Goal: Information Seeking & Learning: Learn about a topic

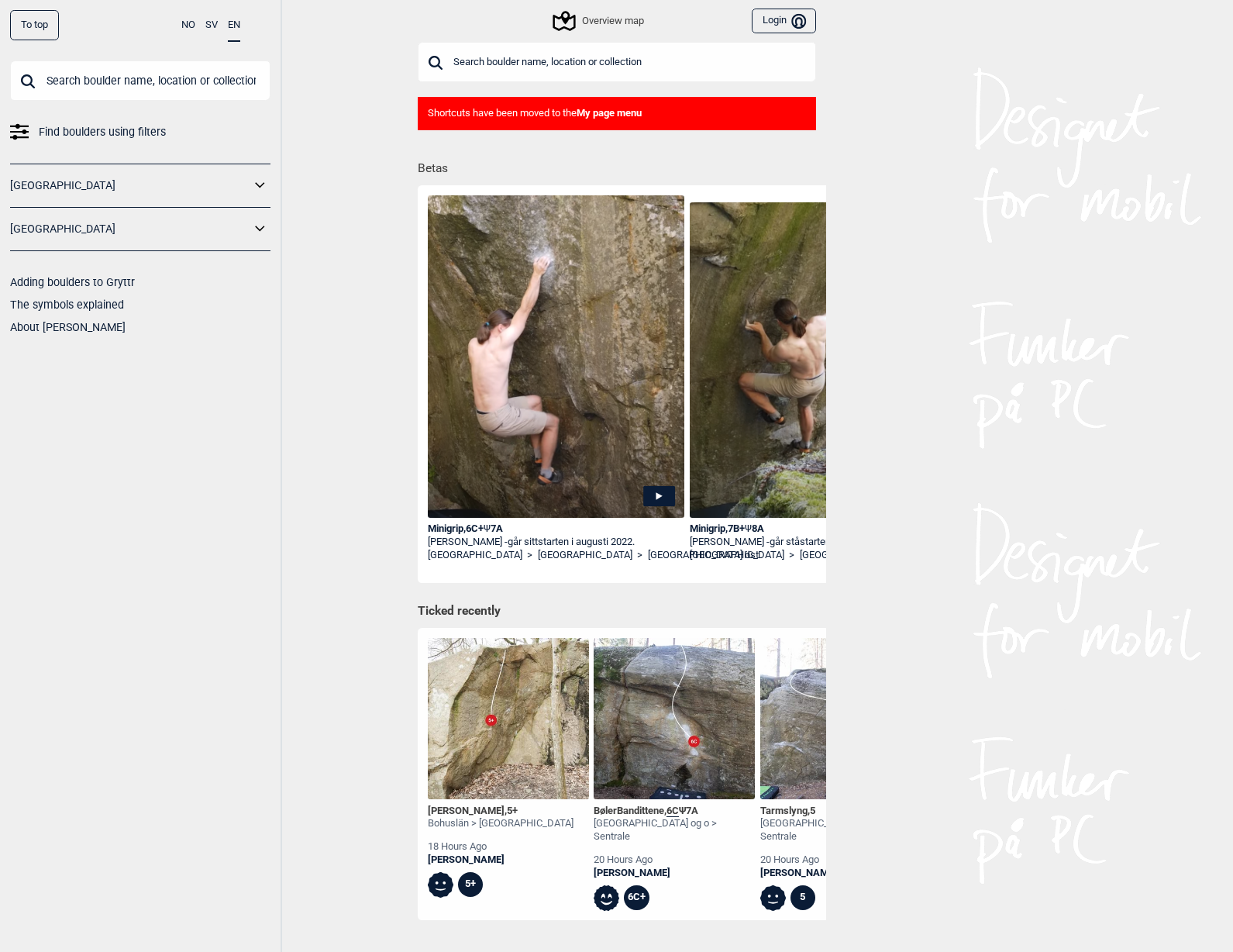
click at [619, 22] on div "Overview map" at bounding box center [599, 20] width 88 height 18
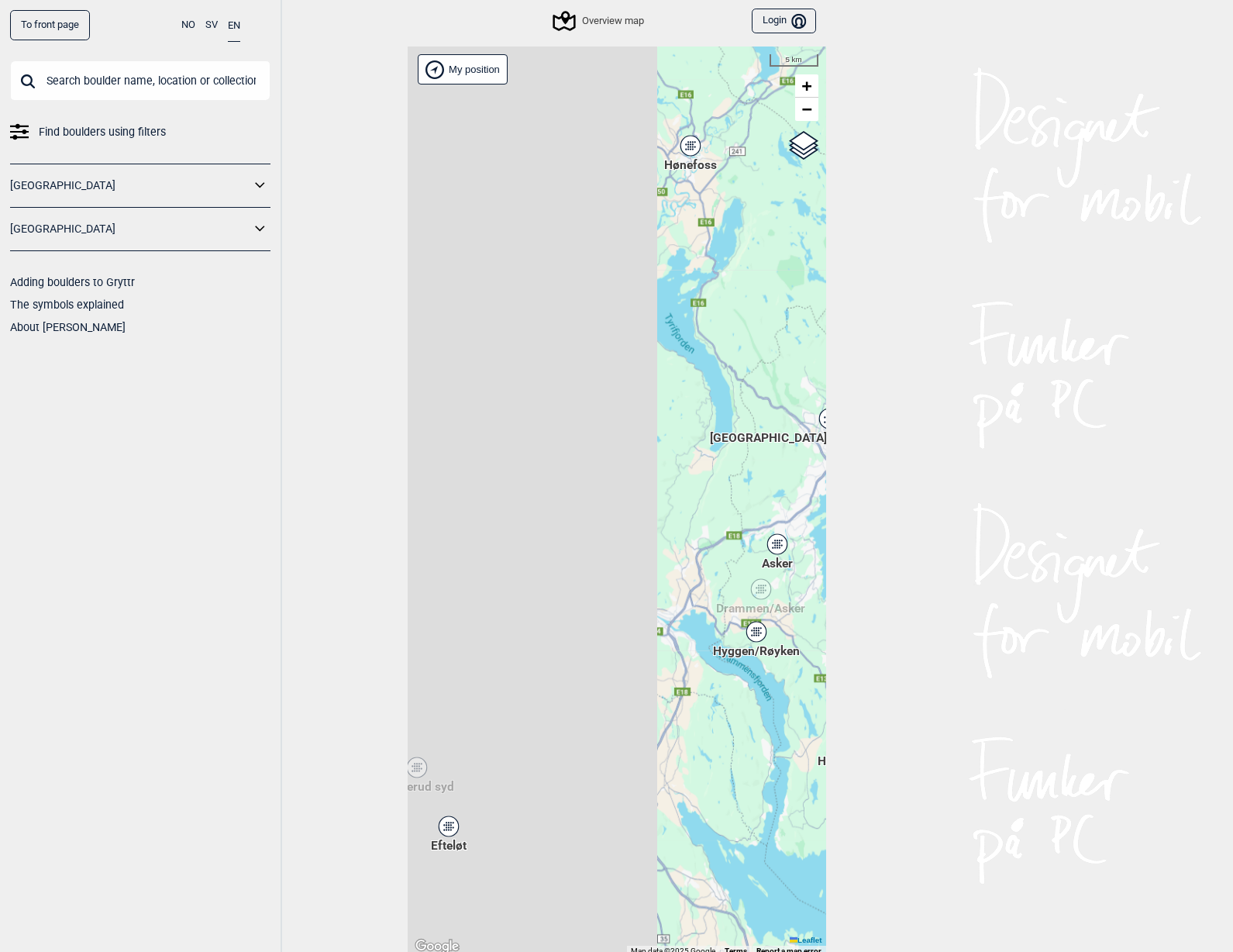
drag, startPoint x: 521, startPoint y: 510, endPoint x: 862, endPoint y: 436, distance: 348.9
click at [862, 436] on div "To front page NO SV EN Find boulders using filters [GEOGRAPHIC_DATA] [GEOGRAPHI…" at bounding box center [616, 476] width 1233 height 952
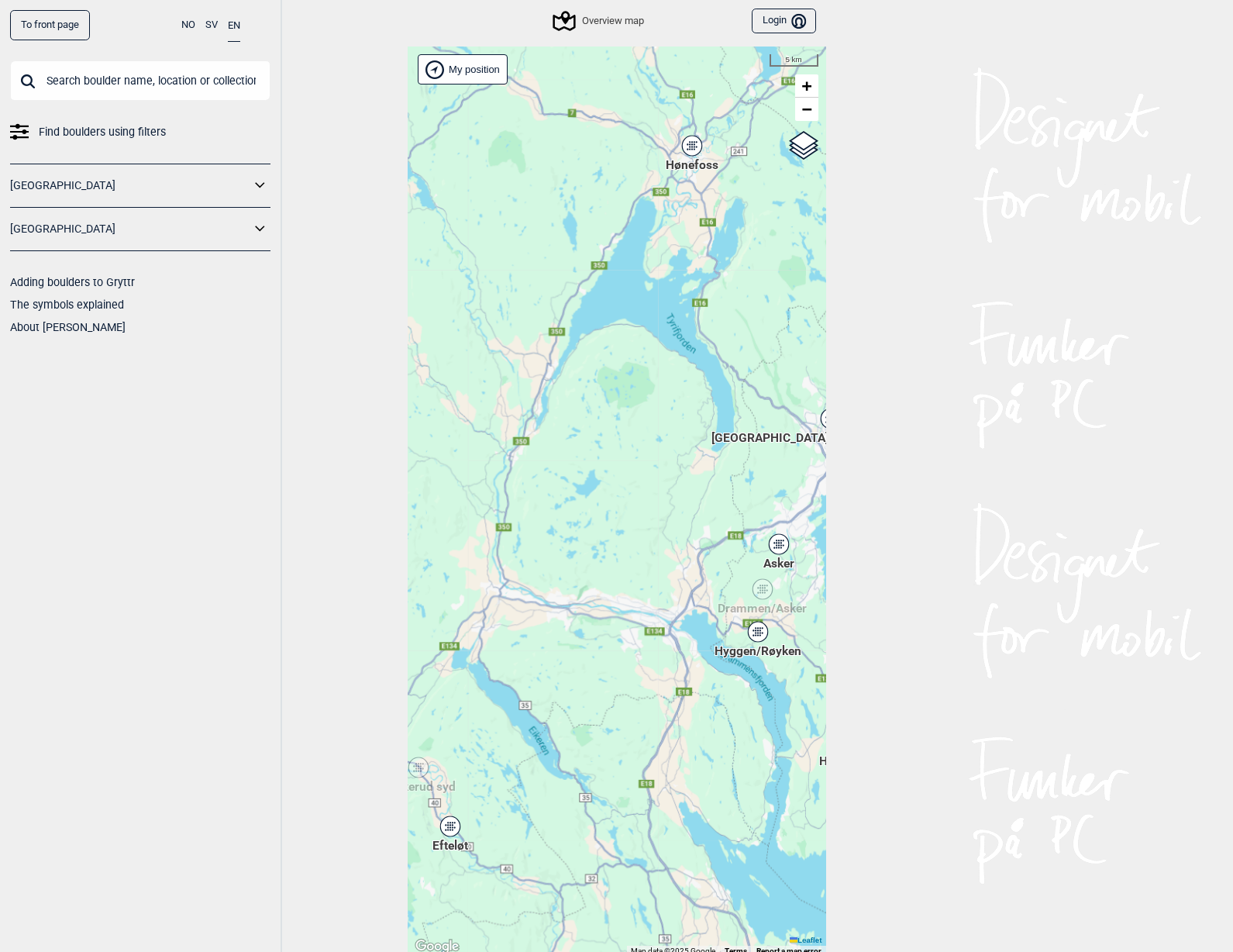
scroll to position [4, 0]
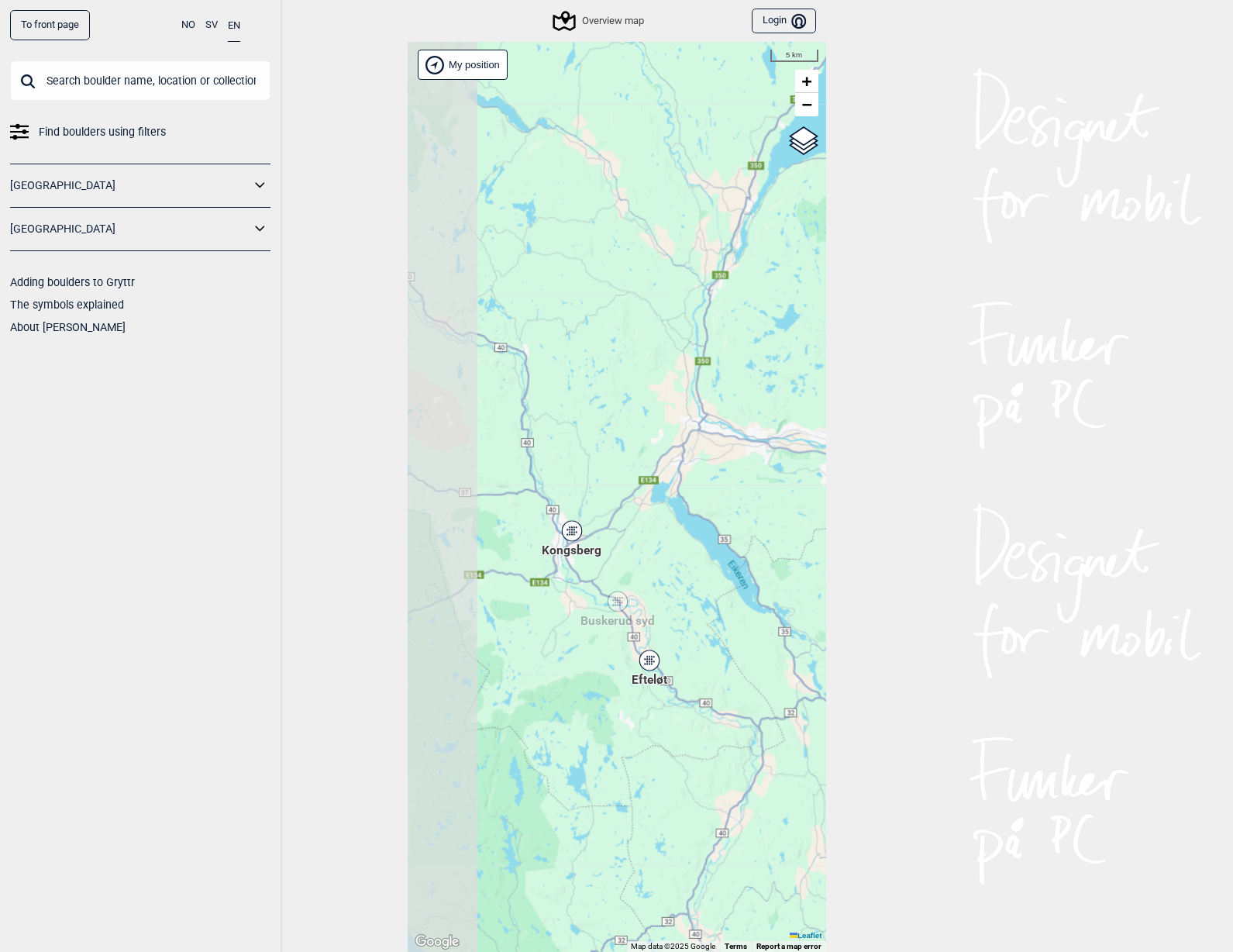
drag, startPoint x: 569, startPoint y: 498, endPoint x: 768, endPoint y: 337, distance: 256.0
click at [768, 337] on div "Hallingdal Stange [GEOGRAPHIC_DATA] syd [GEOGRAPHIC_DATA] og omegn [GEOGRAPHIC_…" at bounding box center [617, 497] width 419 height 910
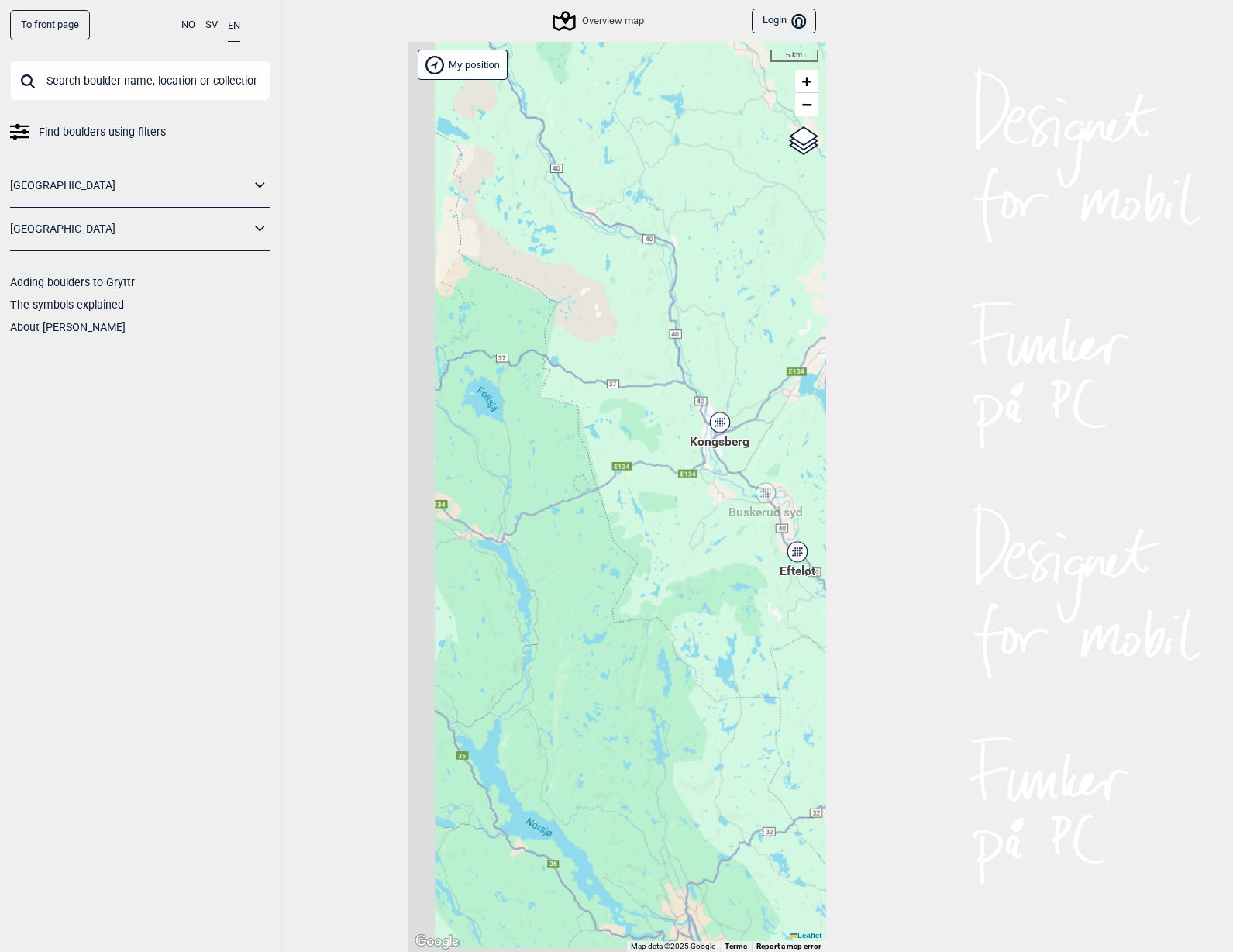
drag, startPoint x: 641, startPoint y: 398, endPoint x: 793, endPoint y: 283, distance: 190.6
click at [800, 279] on div "Hallingdal Stange [GEOGRAPHIC_DATA] syd [GEOGRAPHIC_DATA] og omegn [GEOGRAPHIC_…" at bounding box center [617, 497] width 419 height 910
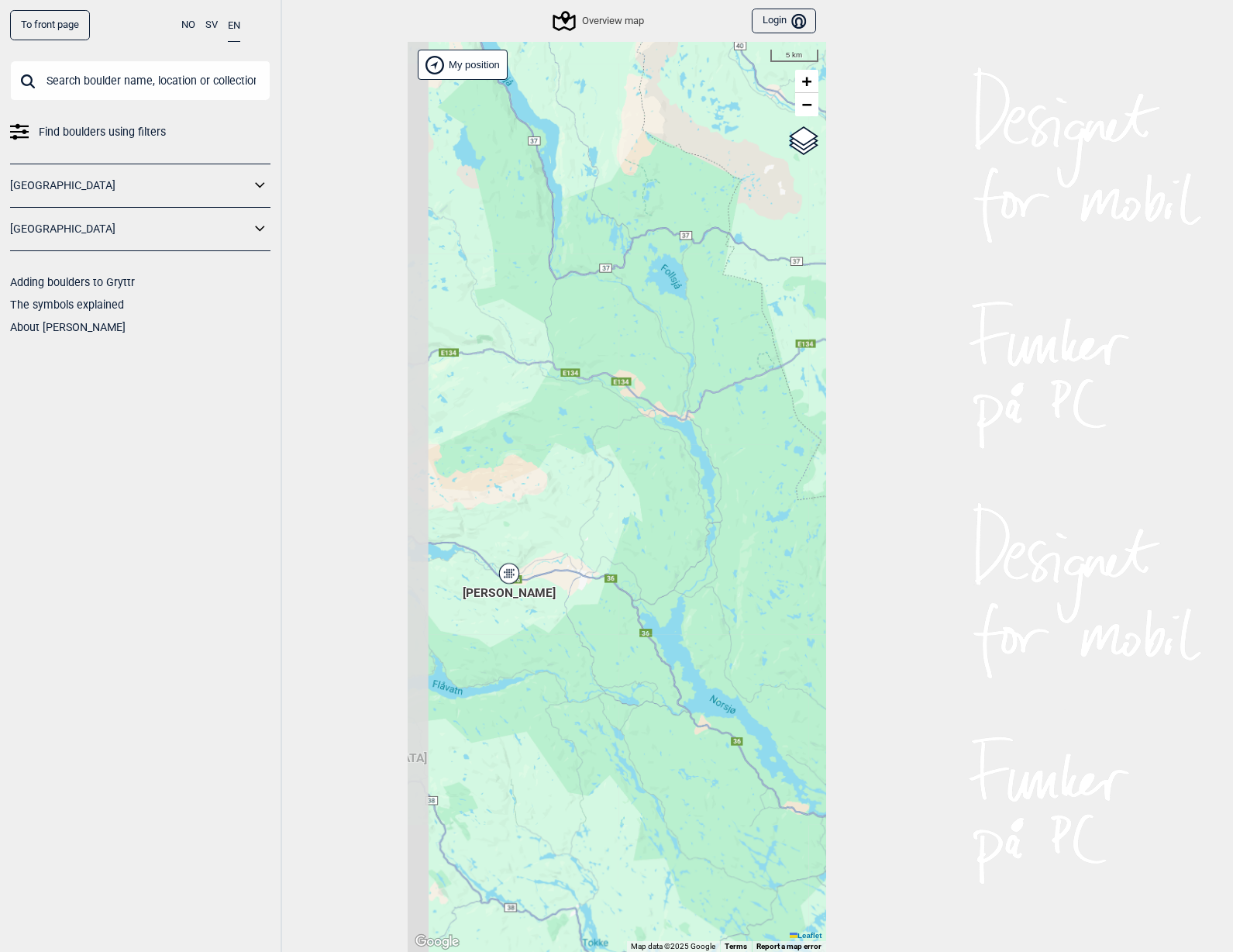
drag, startPoint x: 673, startPoint y: 320, endPoint x: 759, endPoint y: 267, distance: 101.0
click at [759, 267] on div "Hallingdal Stange [GEOGRAPHIC_DATA] syd [GEOGRAPHIC_DATA] og omegn [GEOGRAPHIC_…" at bounding box center [617, 497] width 419 height 910
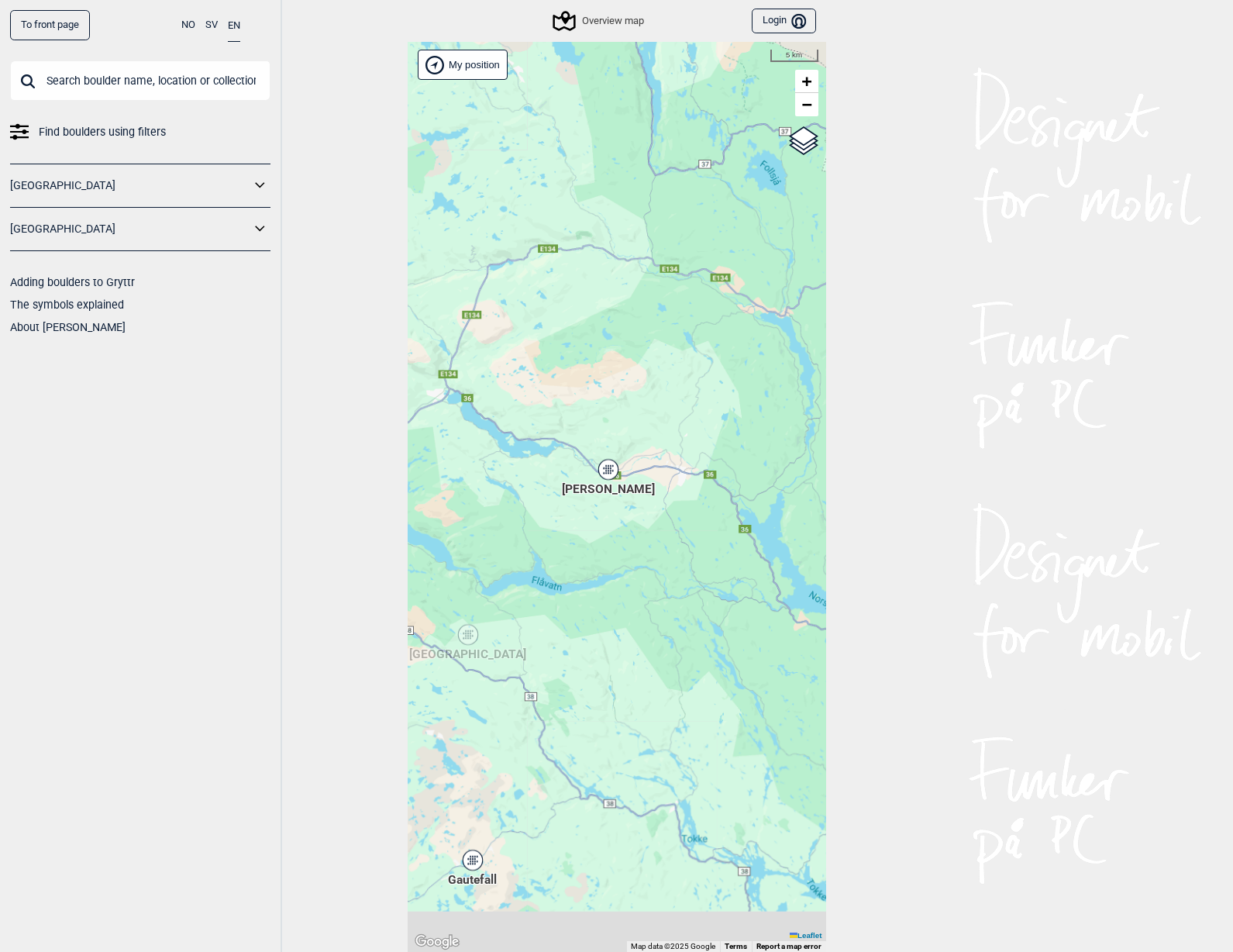
drag, startPoint x: 643, startPoint y: 353, endPoint x: 807, endPoint y: 214, distance: 215.0
click at [807, 214] on div "Hallingdal Stange [GEOGRAPHIC_DATA] syd [GEOGRAPHIC_DATA] og omegn [GEOGRAPHIC_…" at bounding box center [617, 497] width 419 height 910
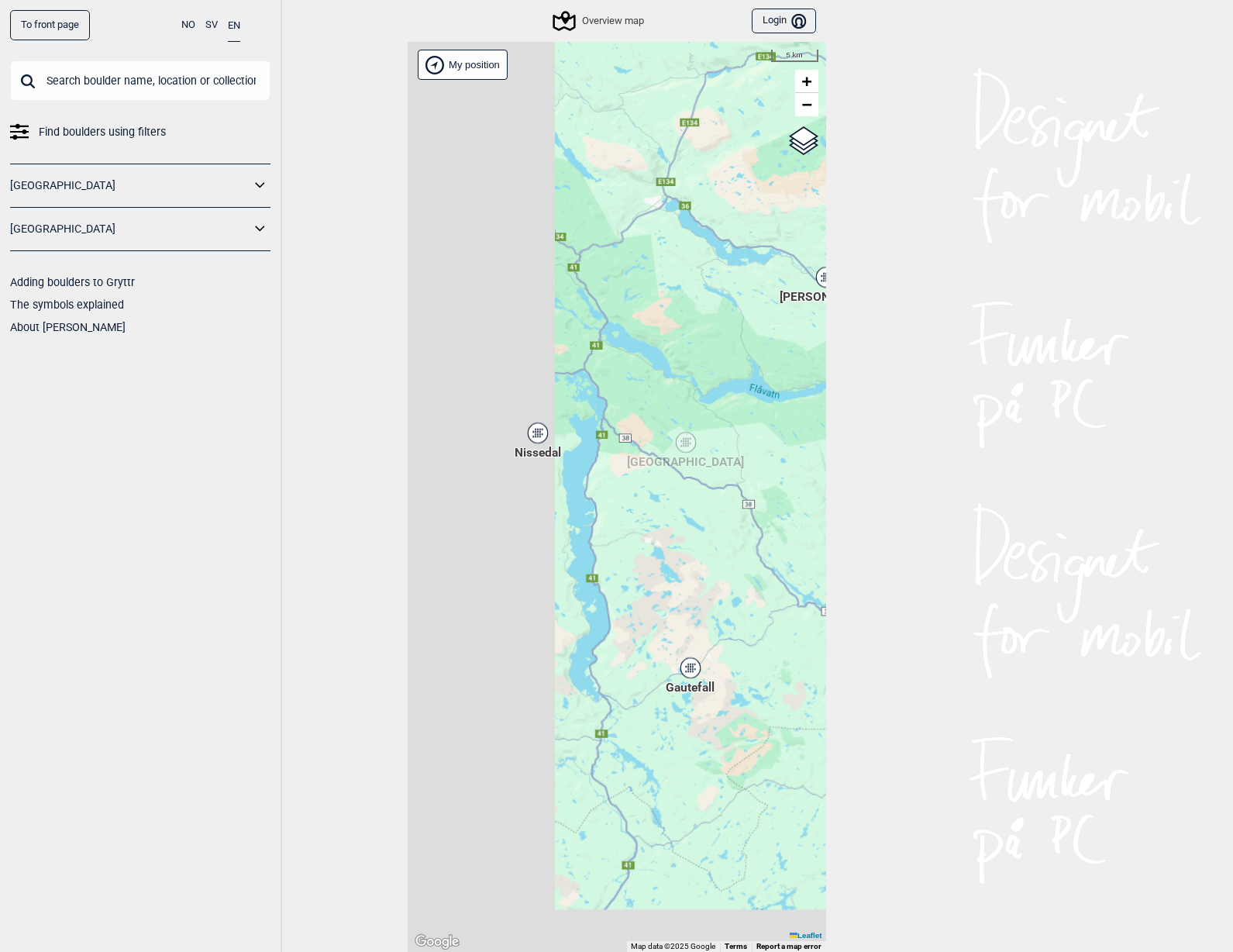
drag, startPoint x: 718, startPoint y: 277, endPoint x: 763, endPoint y: 242, distance: 57.0
click at [763, 242] on div "Hallingdal Stange [GEOGRAPHIC_DATA] syd [GEOGRAPHIC_DATA] og omegn [GEOGRAPHIC_…" at bounding box center [617, 497] width 419 height 910
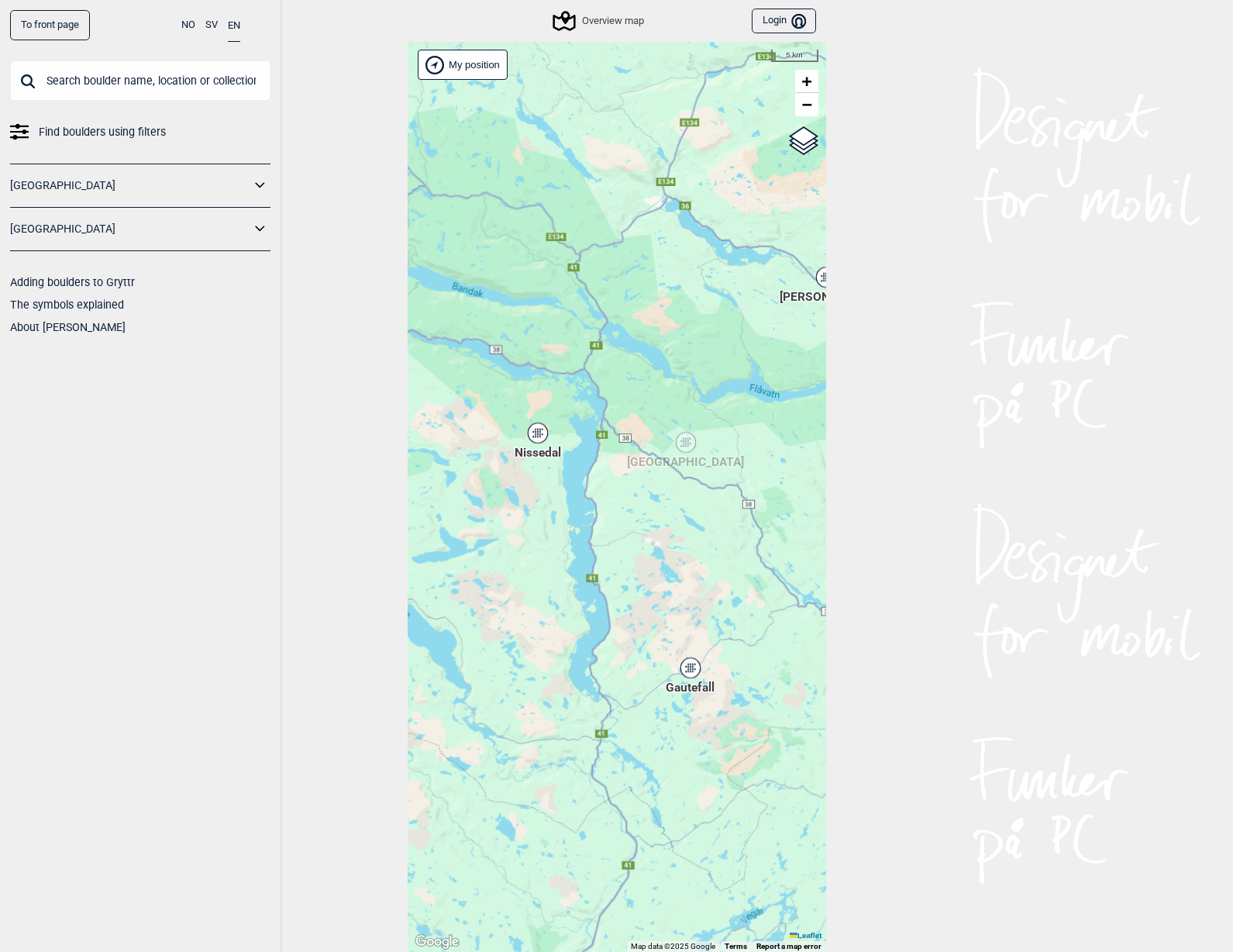
click at [537, 432] on div "Nissedal" at bounding box center [538, 433] width 10 height 10
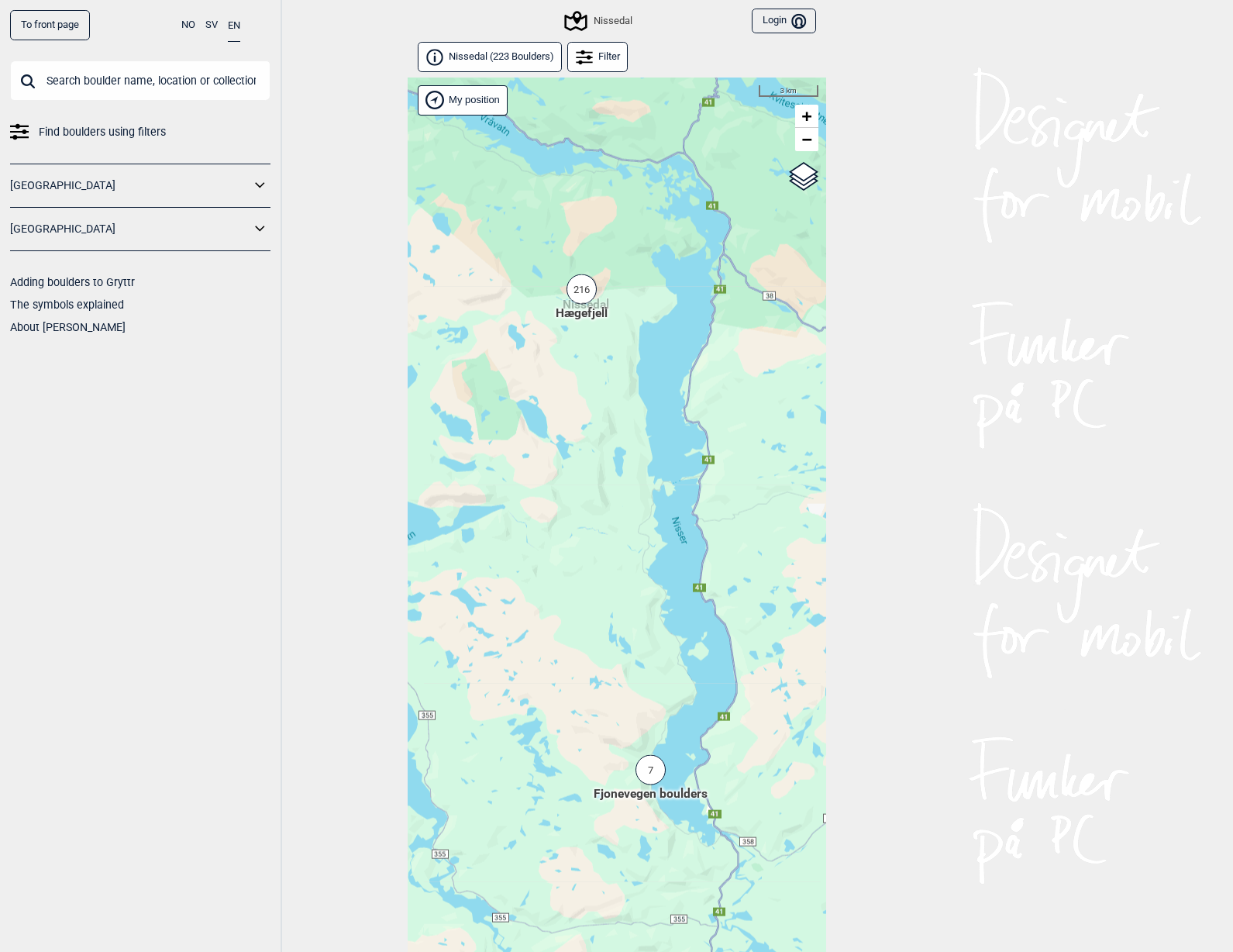
click at [583, 295] on div "216" at bounding box center [581, 289] width 31 height 31
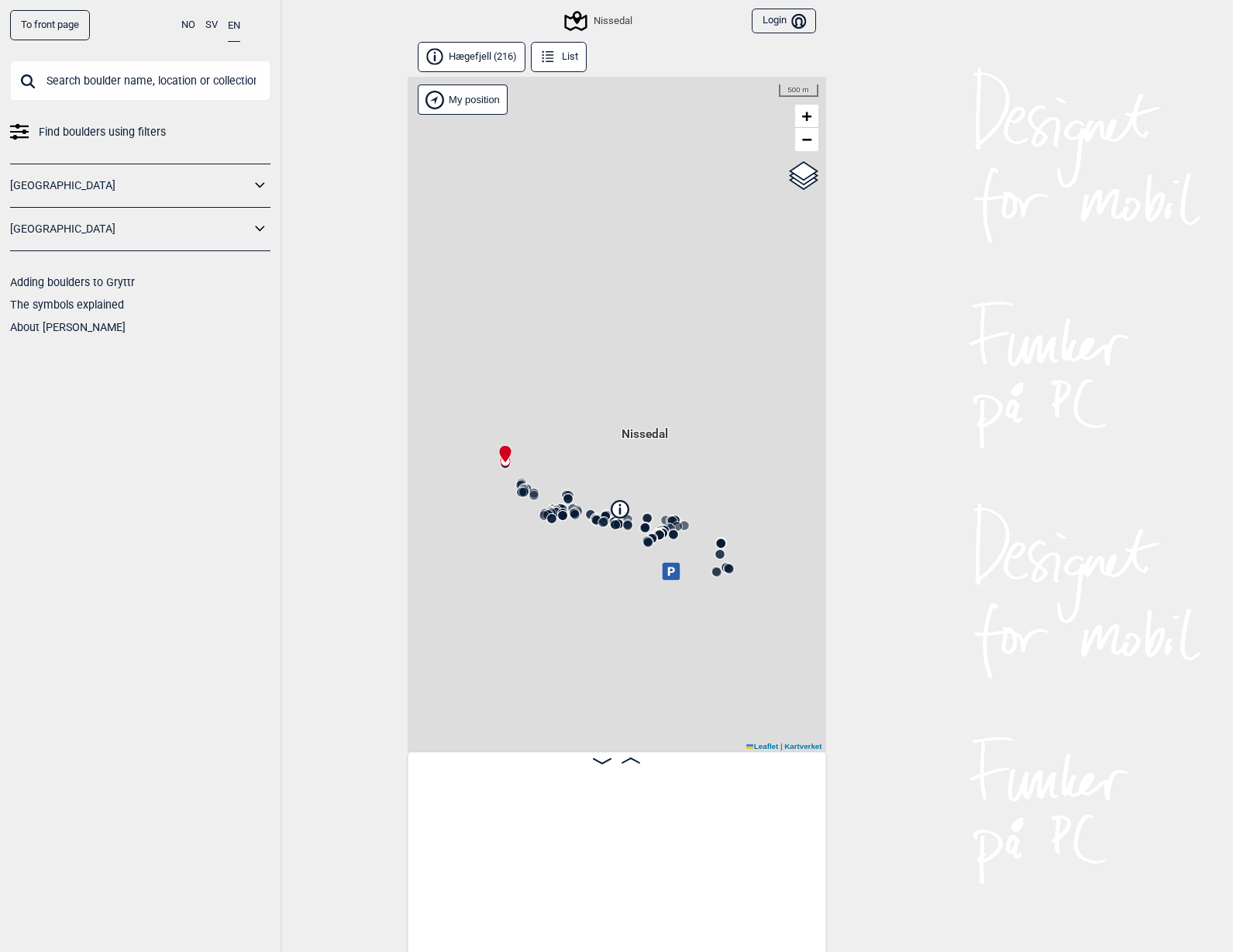
scroll to position [0, 122]
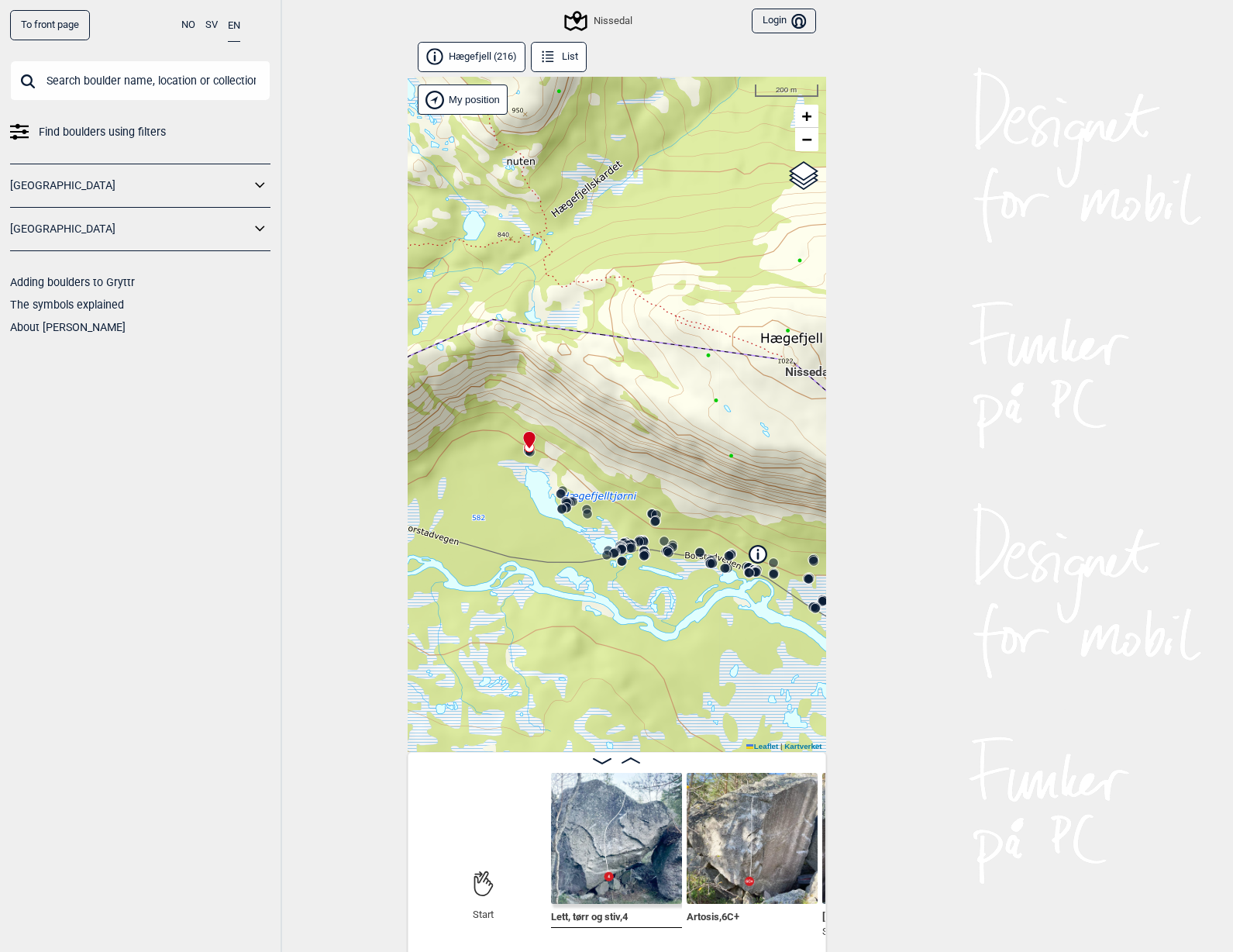
click at [620, 843] on img at bounding box center [616, 838] width 131 height 131
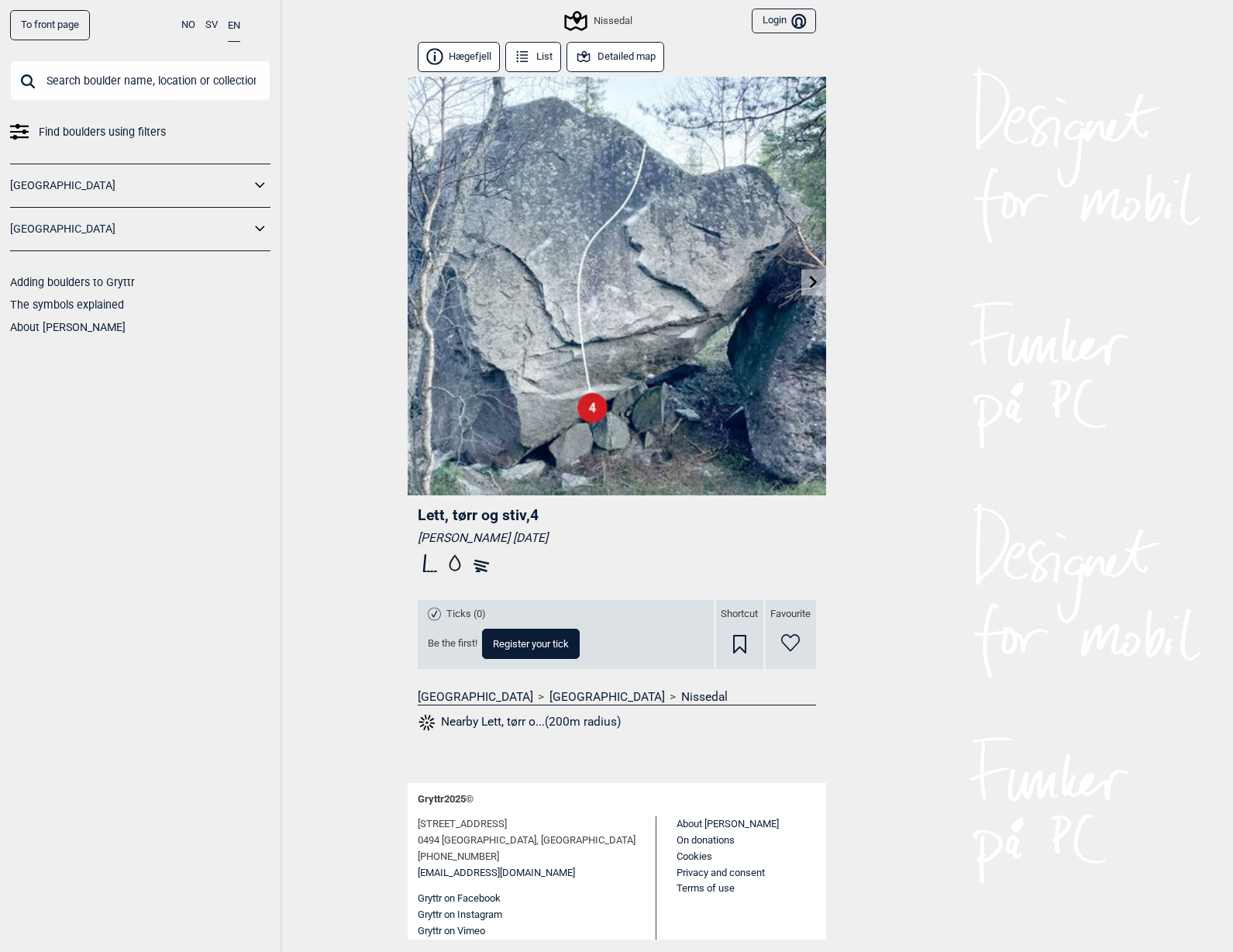
click at [812, 285] on icon at bounding box center [814, 281] width 12 height 12
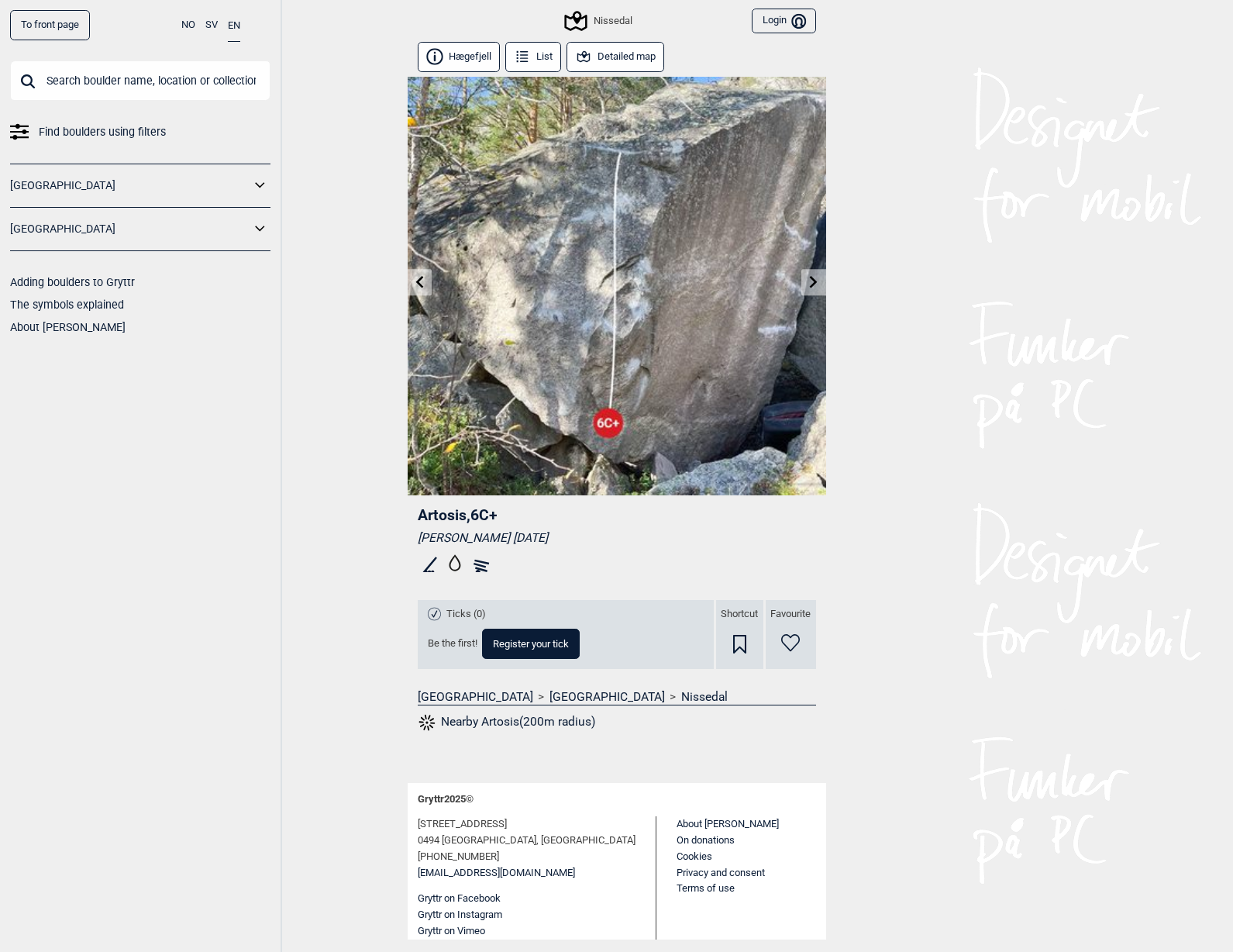
click at [813, 281] on icon at bounding box center [814, 281] width 12 height 12
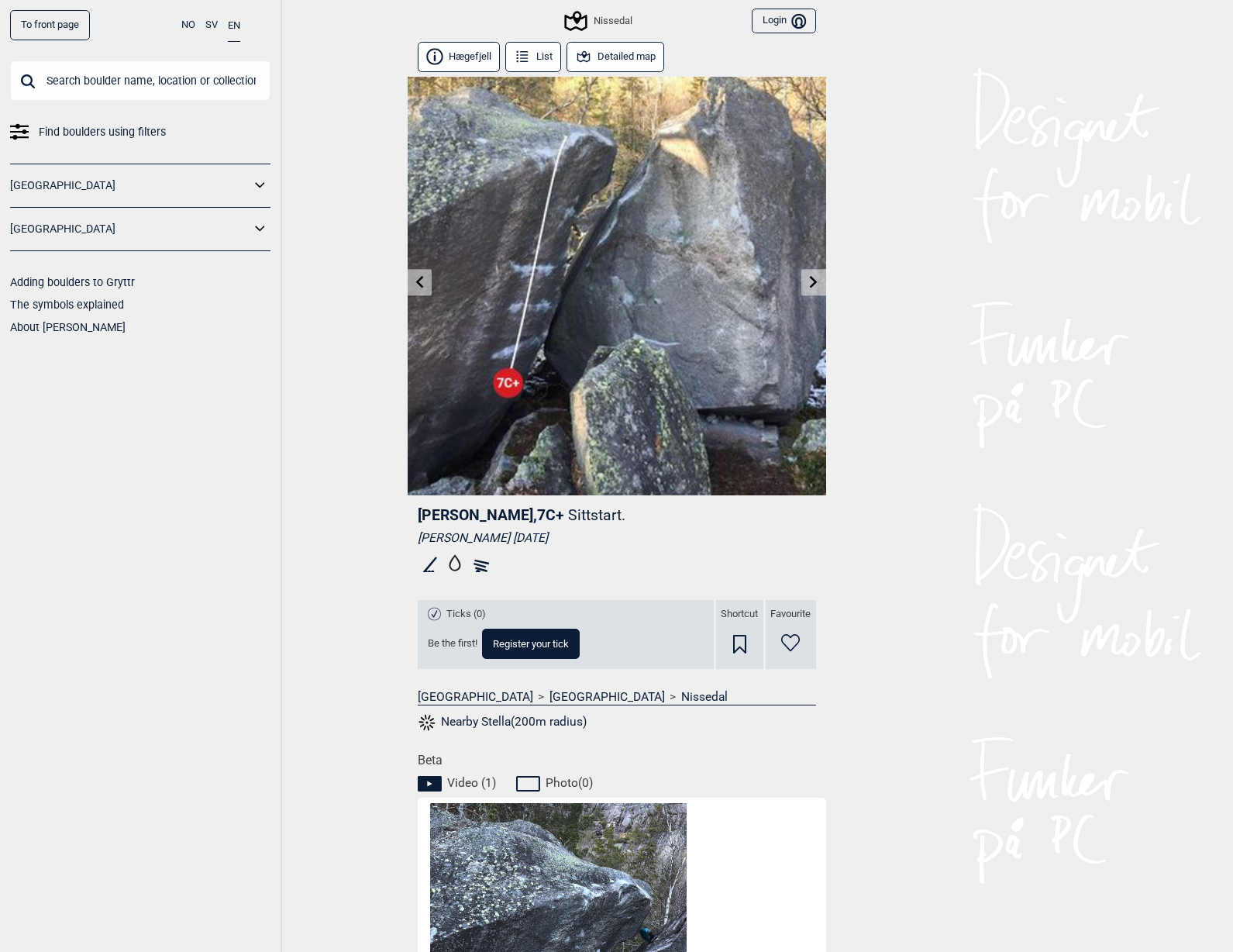
click at [811, 283] on icon at bounding box center [814, 281] width 12 height 12
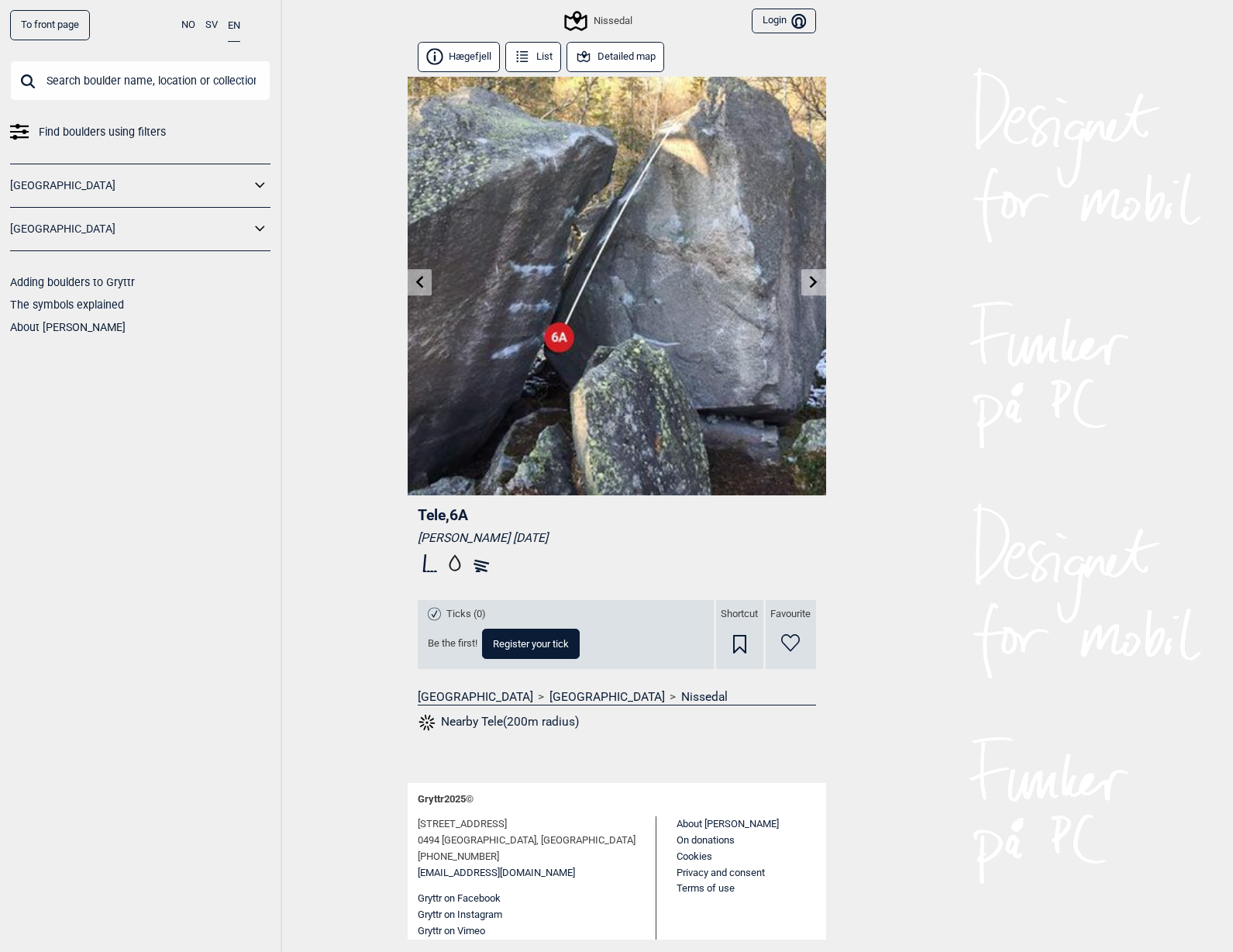
click at [811, 283] on icon at bounding box center [814, 281] width 12 height 12
click at [812, 284] on icon at bounding box center [814, 281] width 12 height 12
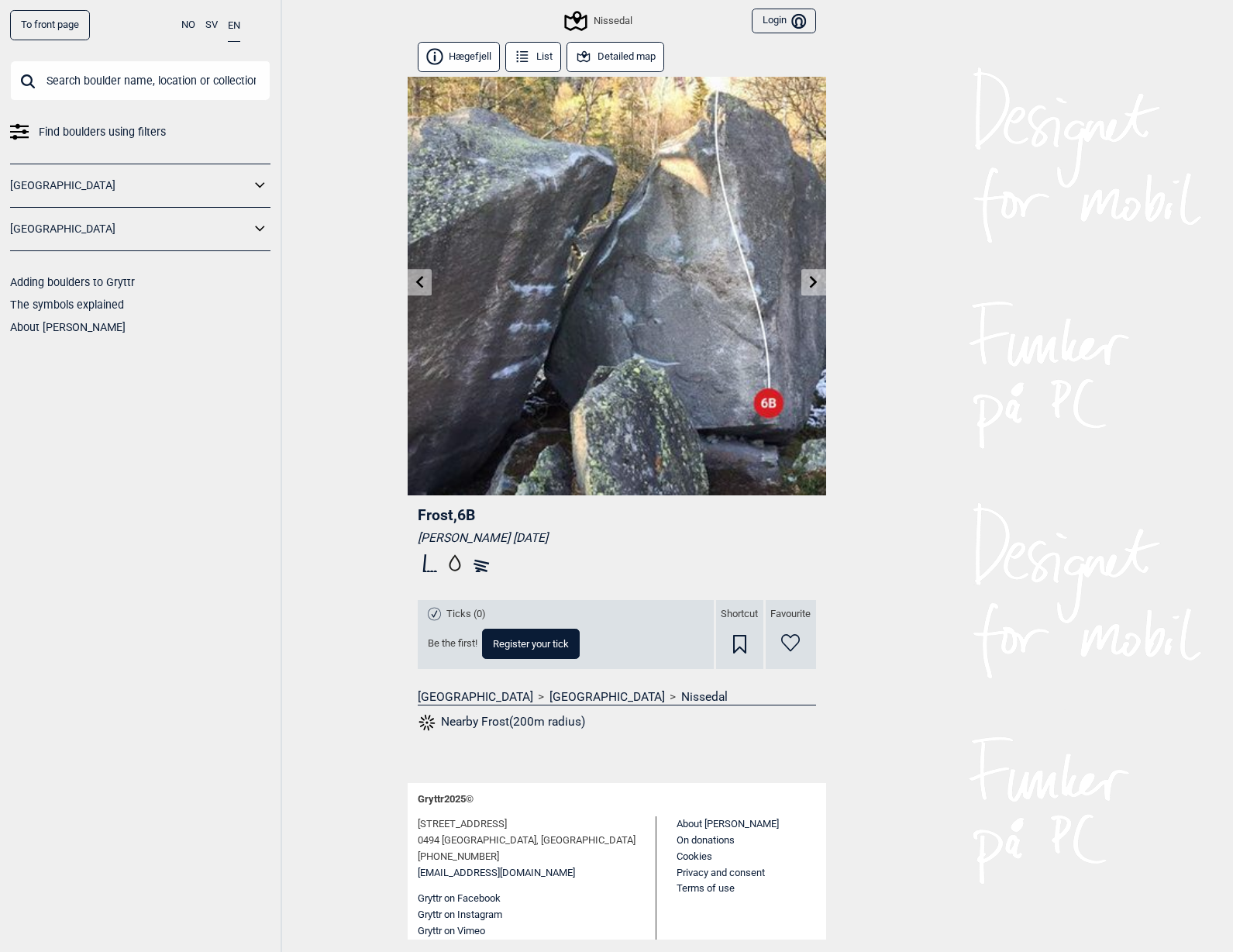
click at [813, 283] on icon at bounding box center [814, 281] width 12 height 12
click at [813, 284] on icon at bounding box center [814, 281] width 8 height 12
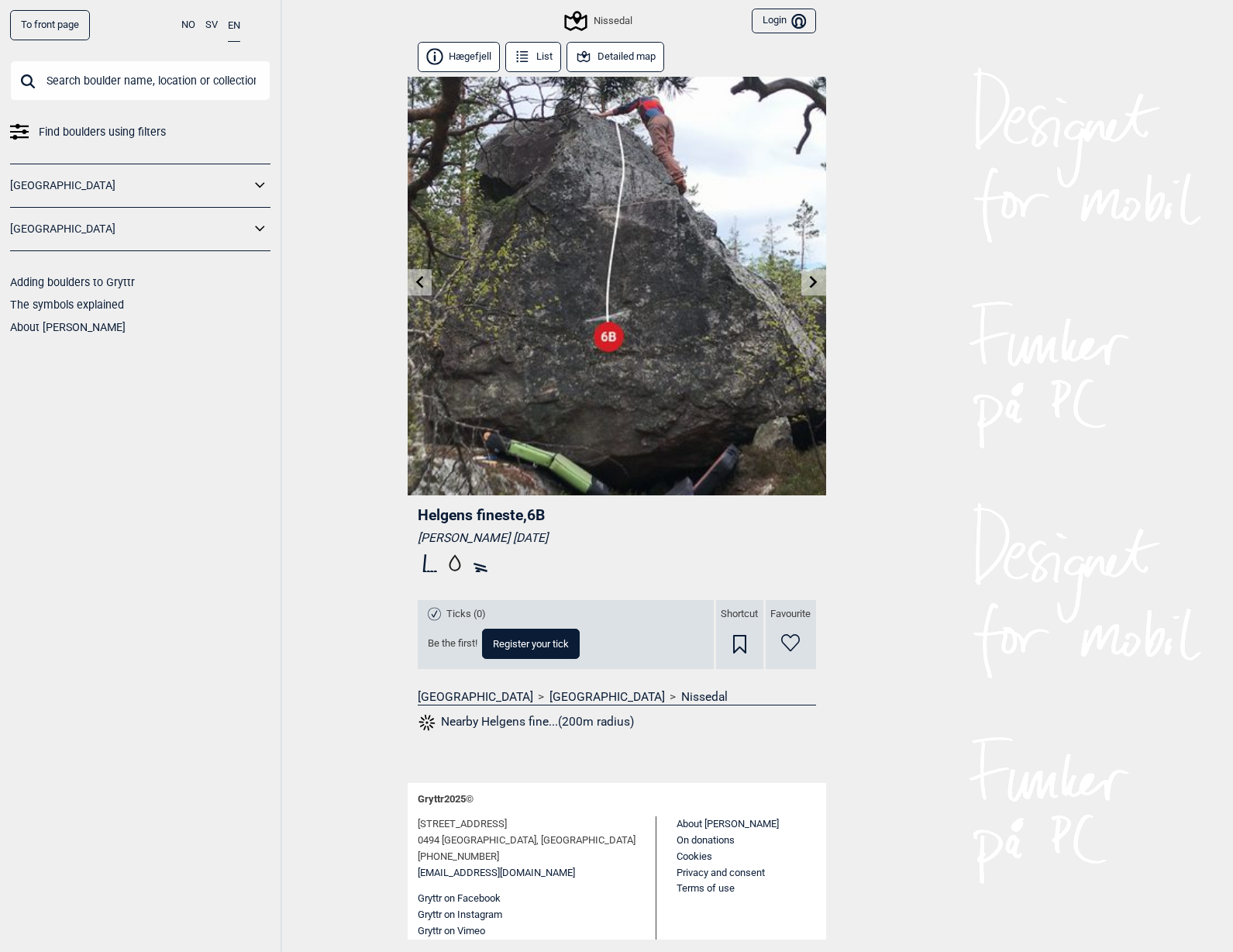
click at [814, 284] on icon at bounding box center [814, 281] width 8 height 12
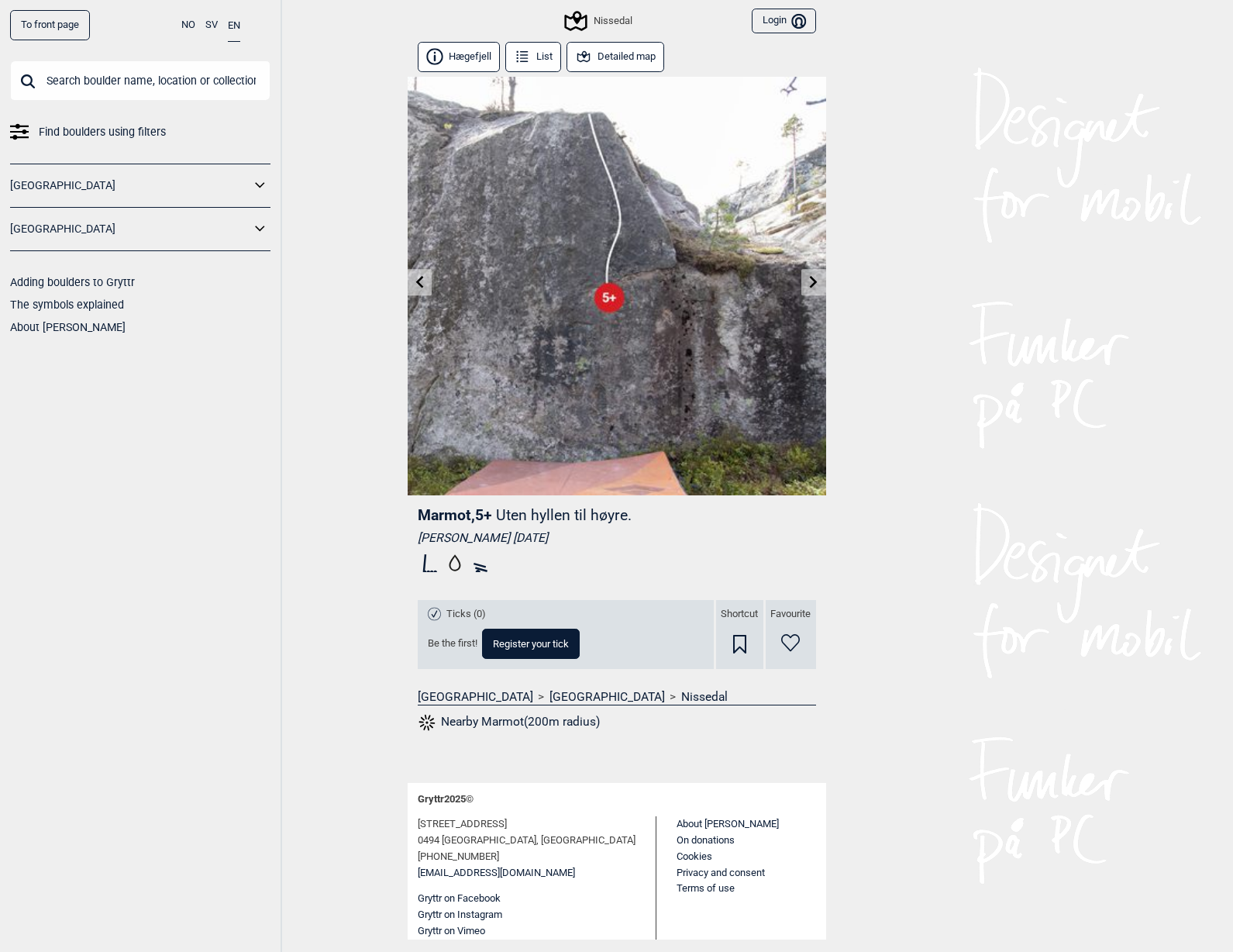
click at [814, 284] on icon at bounding box center [814, 281] width 8 height 12
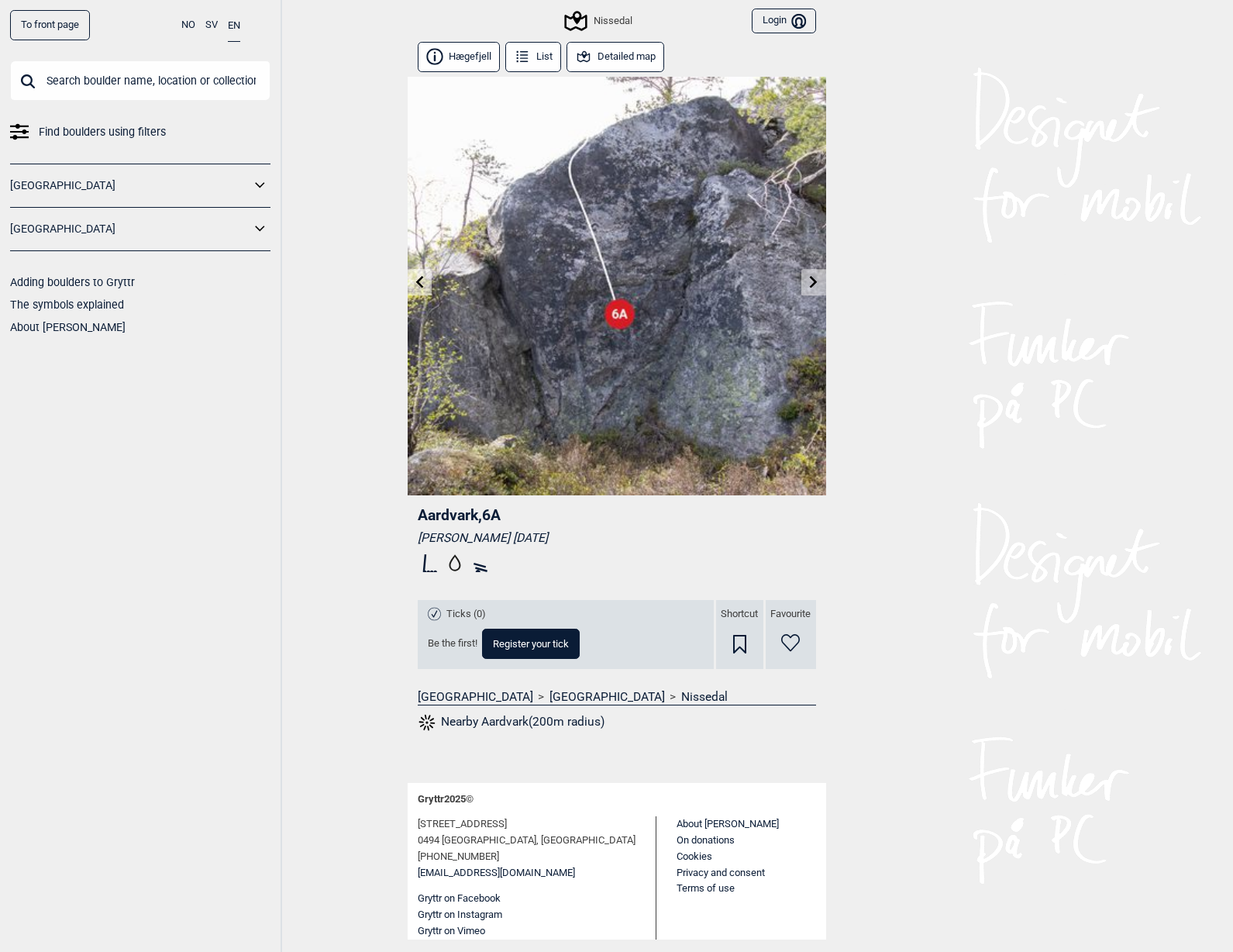
click at [599, 21] on div "Nissedal" at bounding box center [599, 20] width 65 height 18
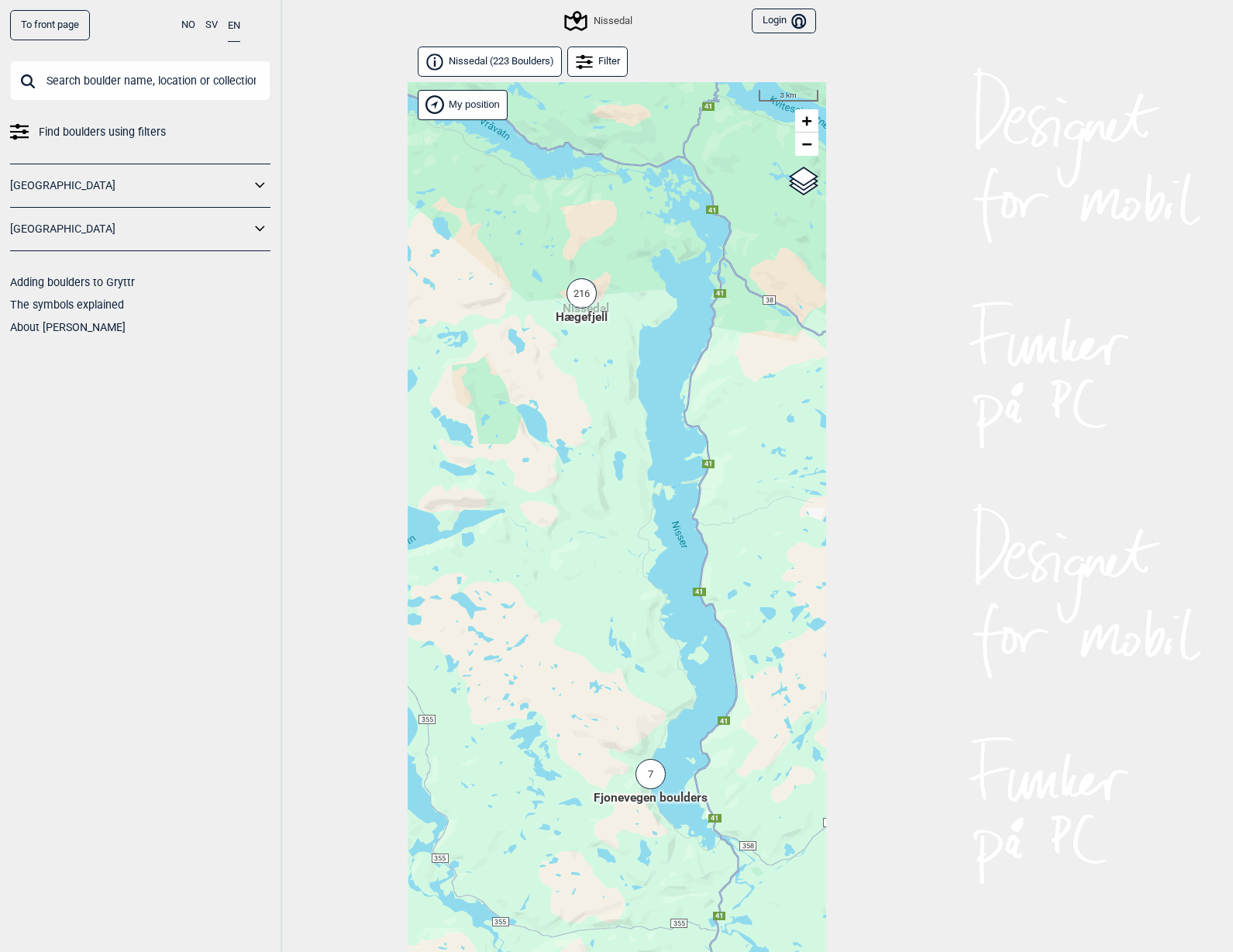
click at [650, 776] on div "7" at bounding box center [651, 773] width 31 height 31
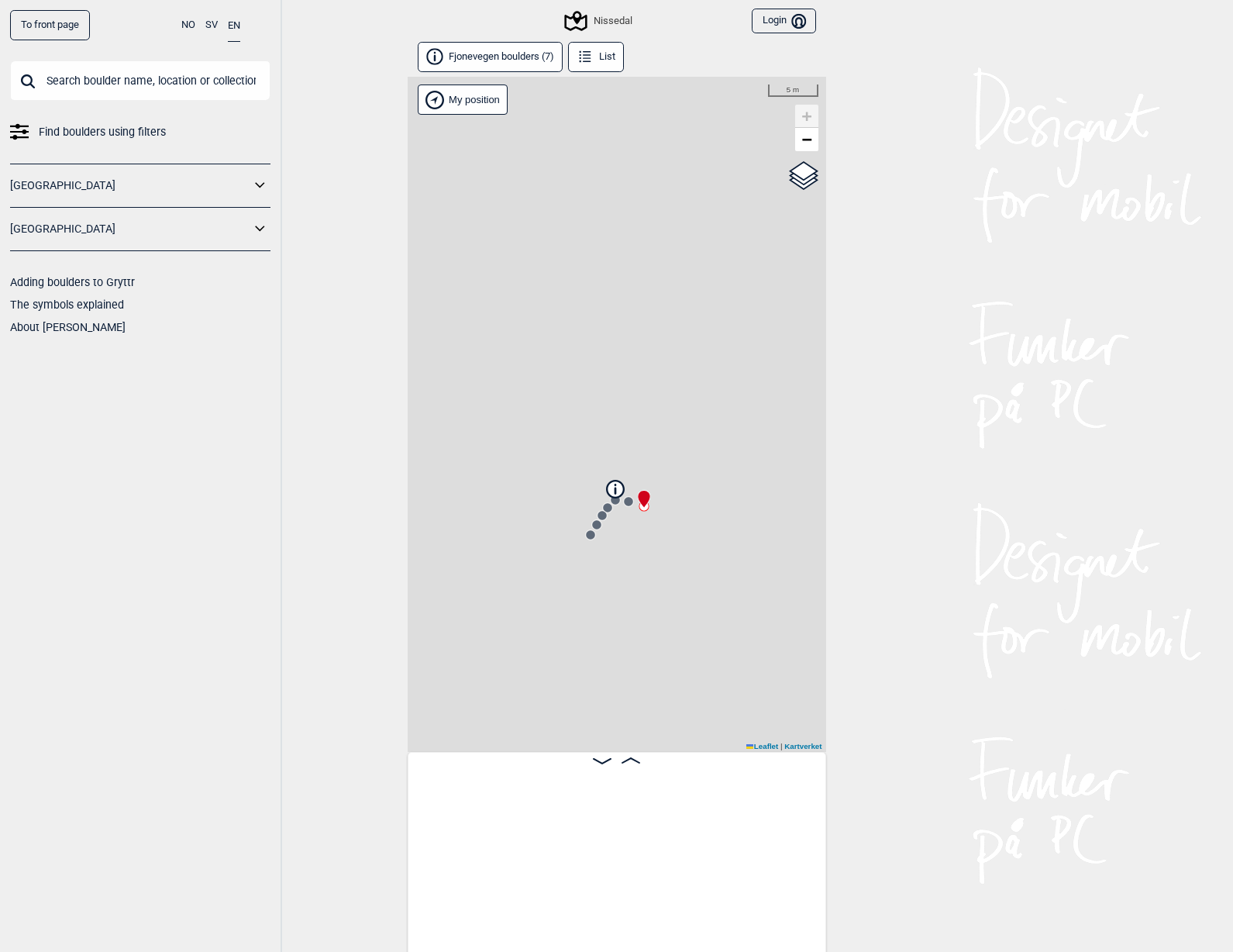
scroll to position [0, 122]
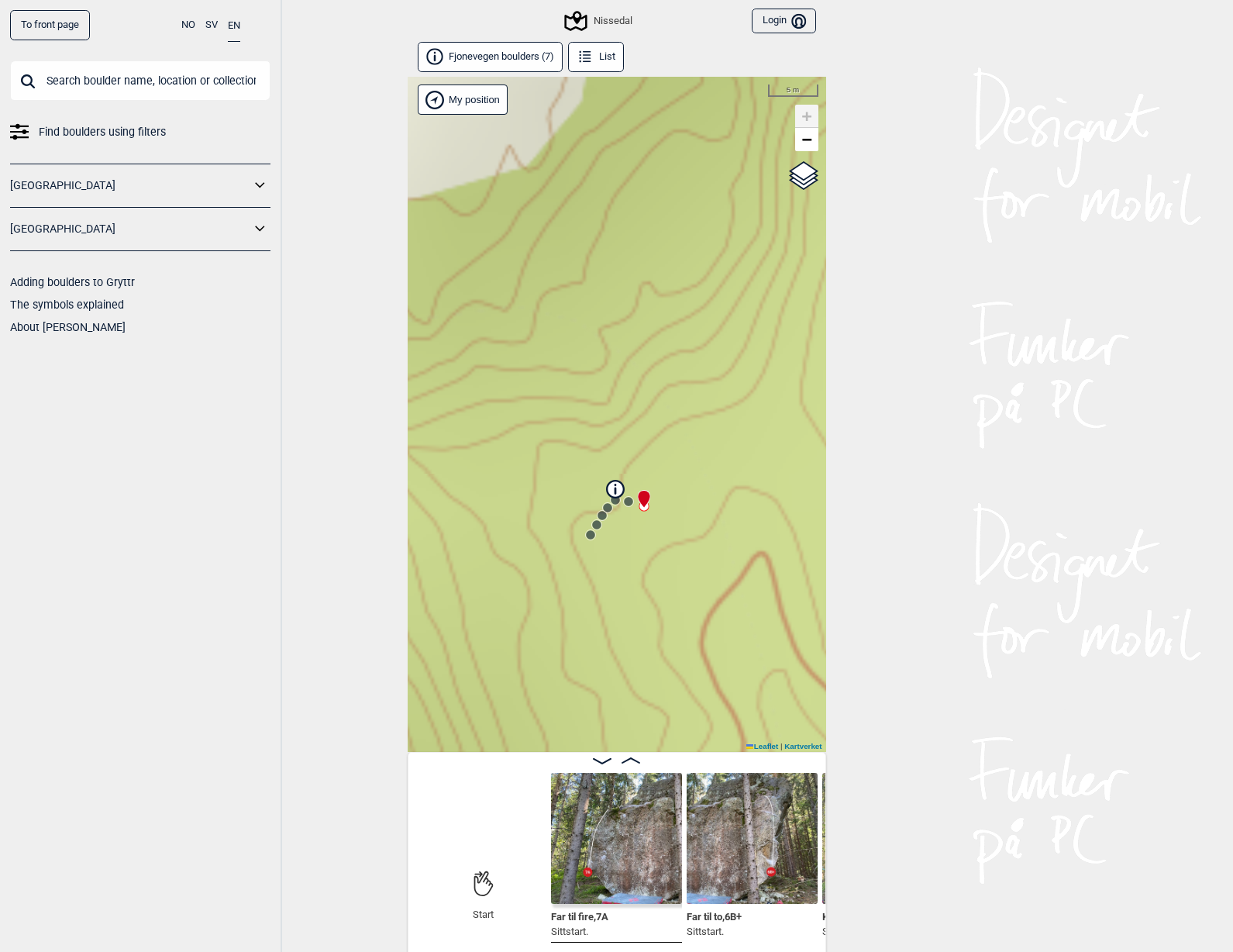
click at [631, 829] on img at bounding box center [616, 838] width 131 height 131
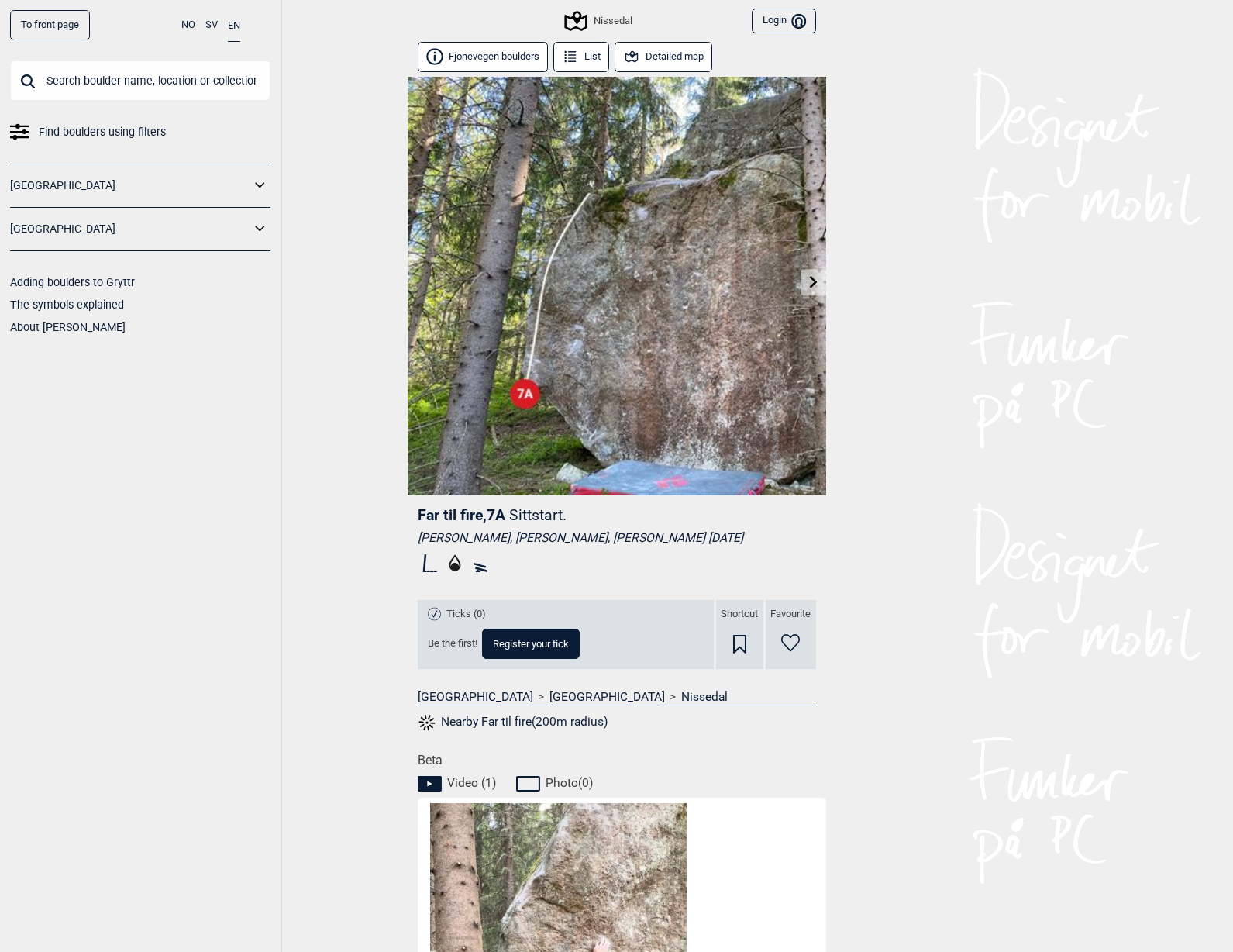
click at [816, 281] on icon at bounding box center [814, 281] width 8 height 12
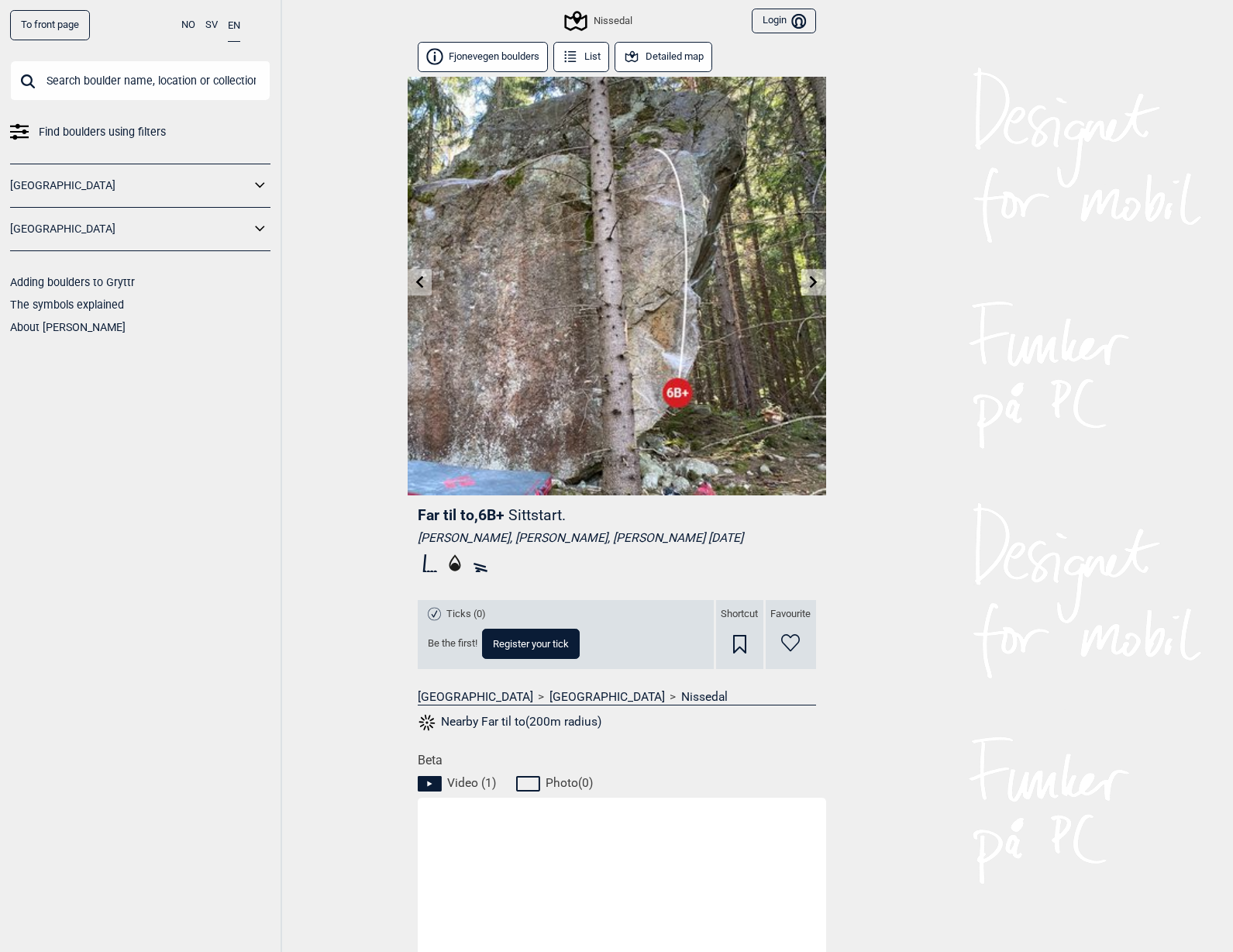
click at [817, 285] on icon at bounding box center [814, 281] width 12 height 12
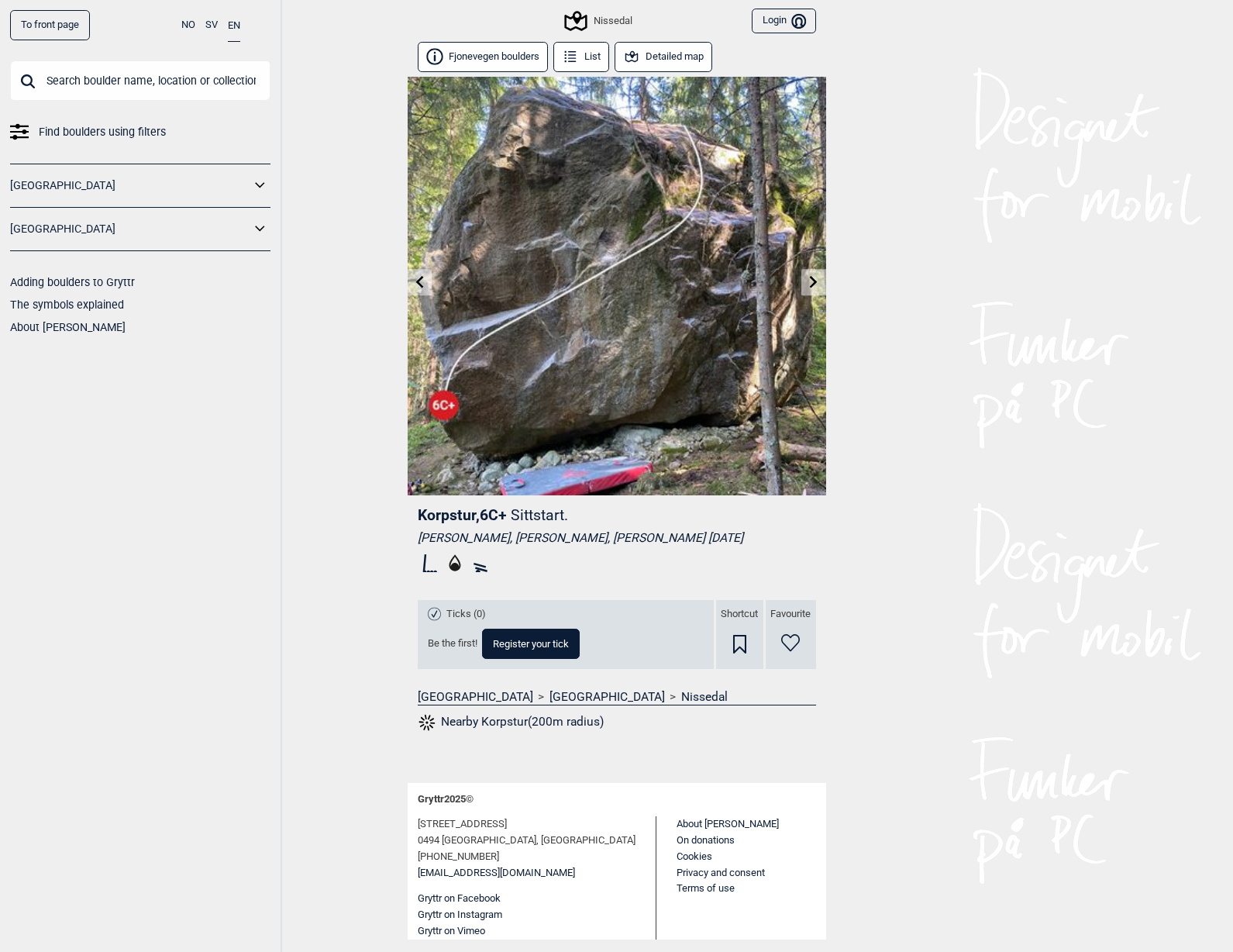
click at [815, 281] on icon at bounding box center [814, 281] width 8 height 12
click at [814, 283] on icon at bounding box center [814, 281] width 8 height 12
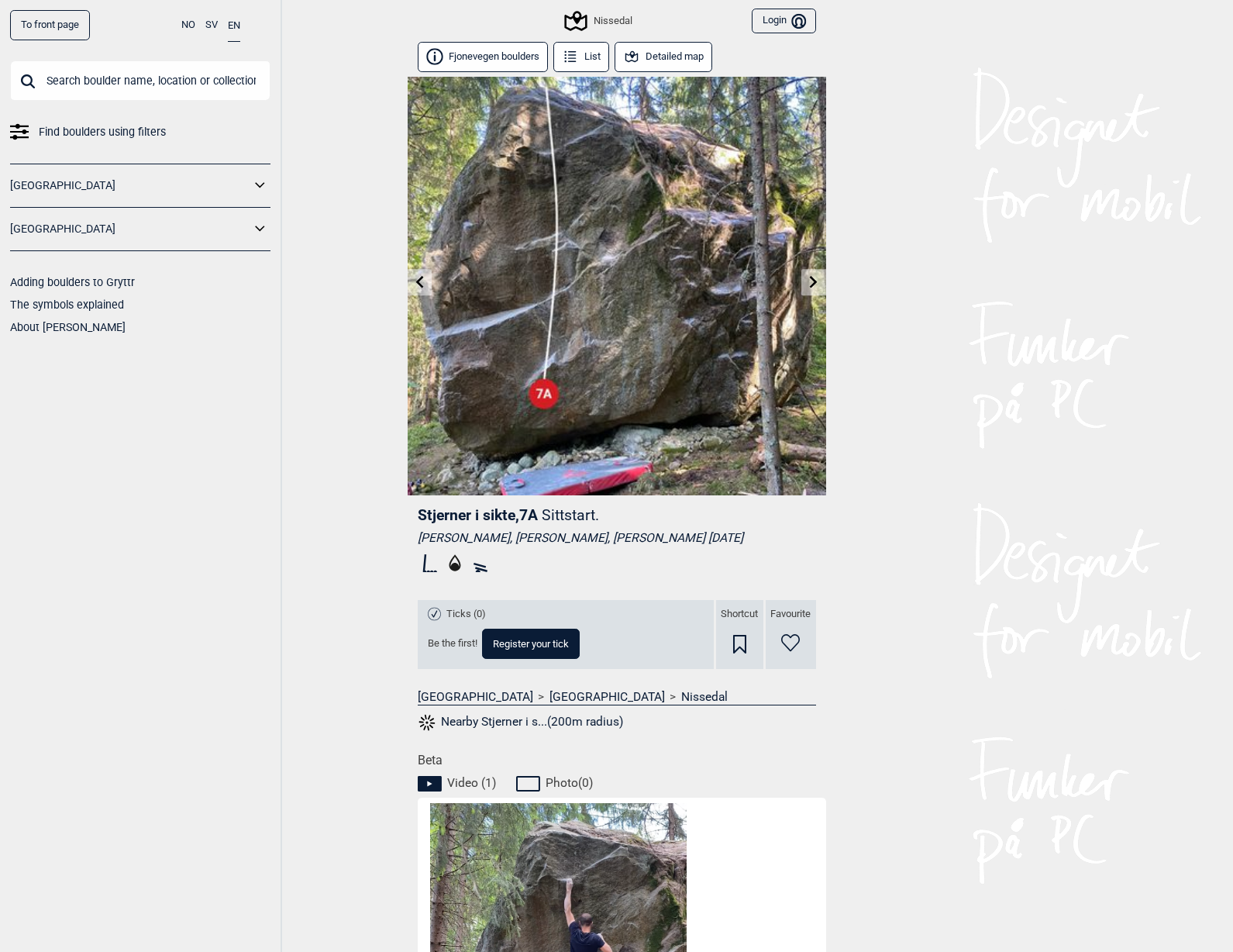
click at [813, 283] on icon at bounding box center [814, 281] width 12 height 12
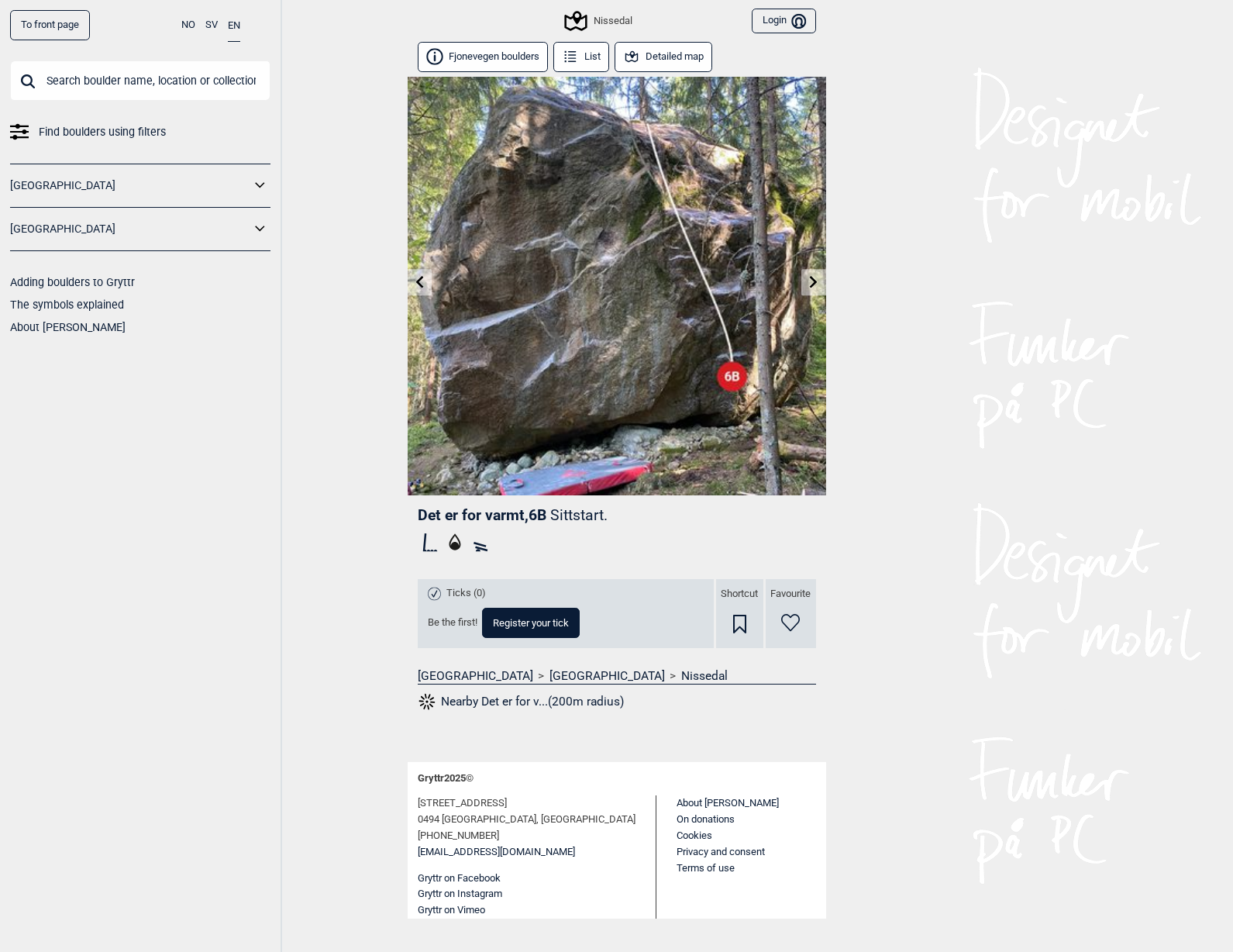
click at [813, 283] on icon at bounding box center [814, 281] width 12 height 12
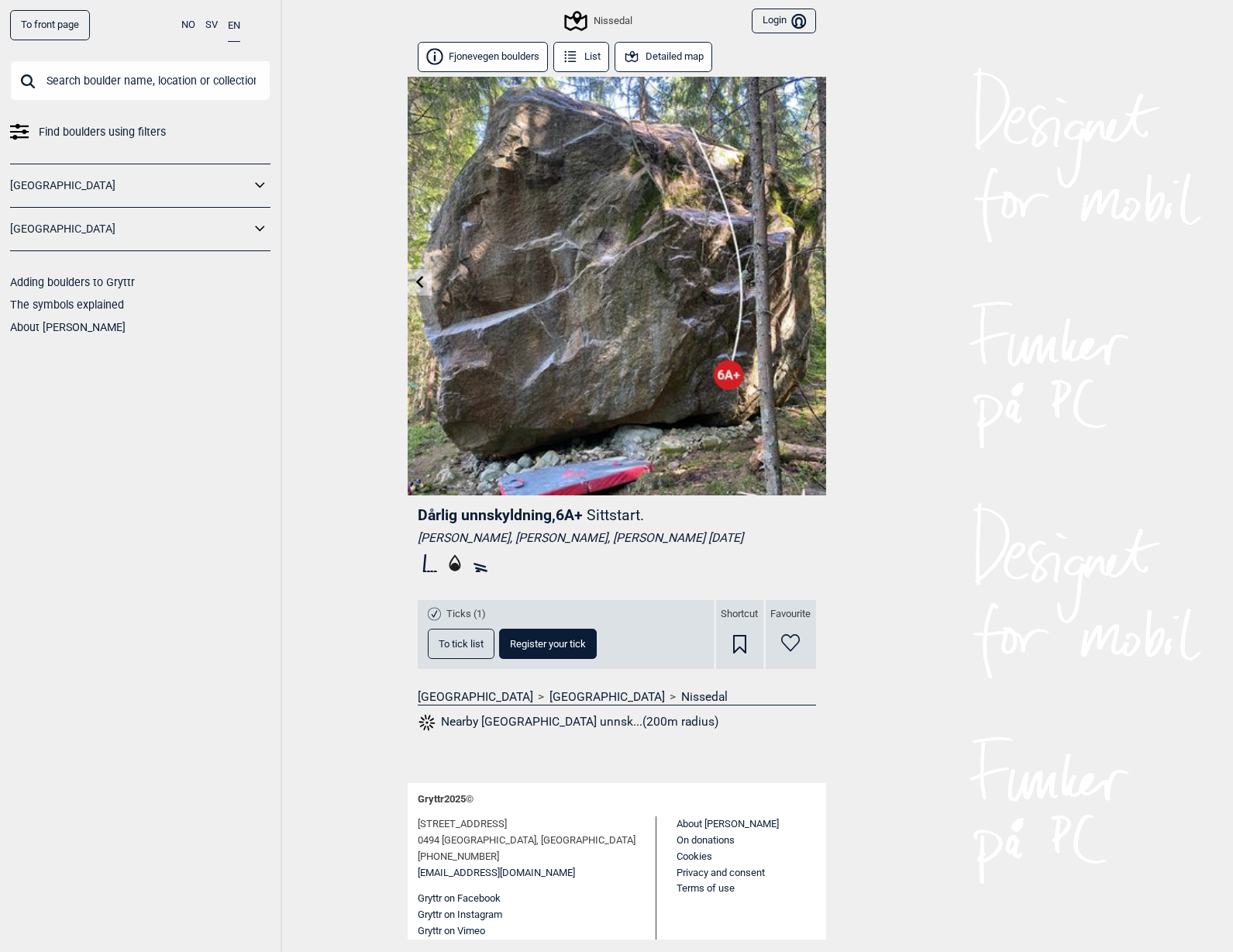
click at [419, 283] on icon at bounding box center [419, 281] width 8 height 12
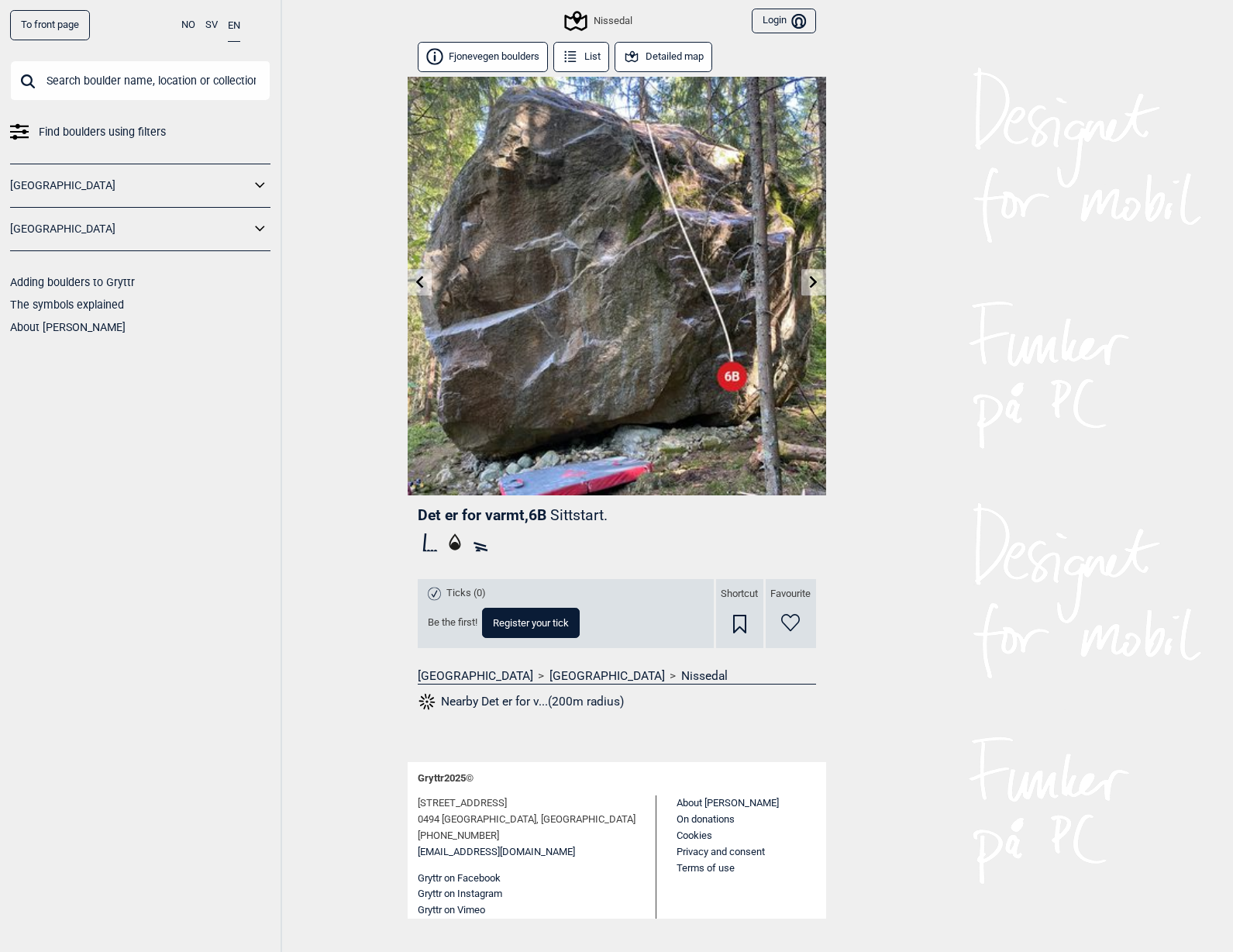
click at [813, 283] on icon at bounding box center [814, 281] width 12 height 12
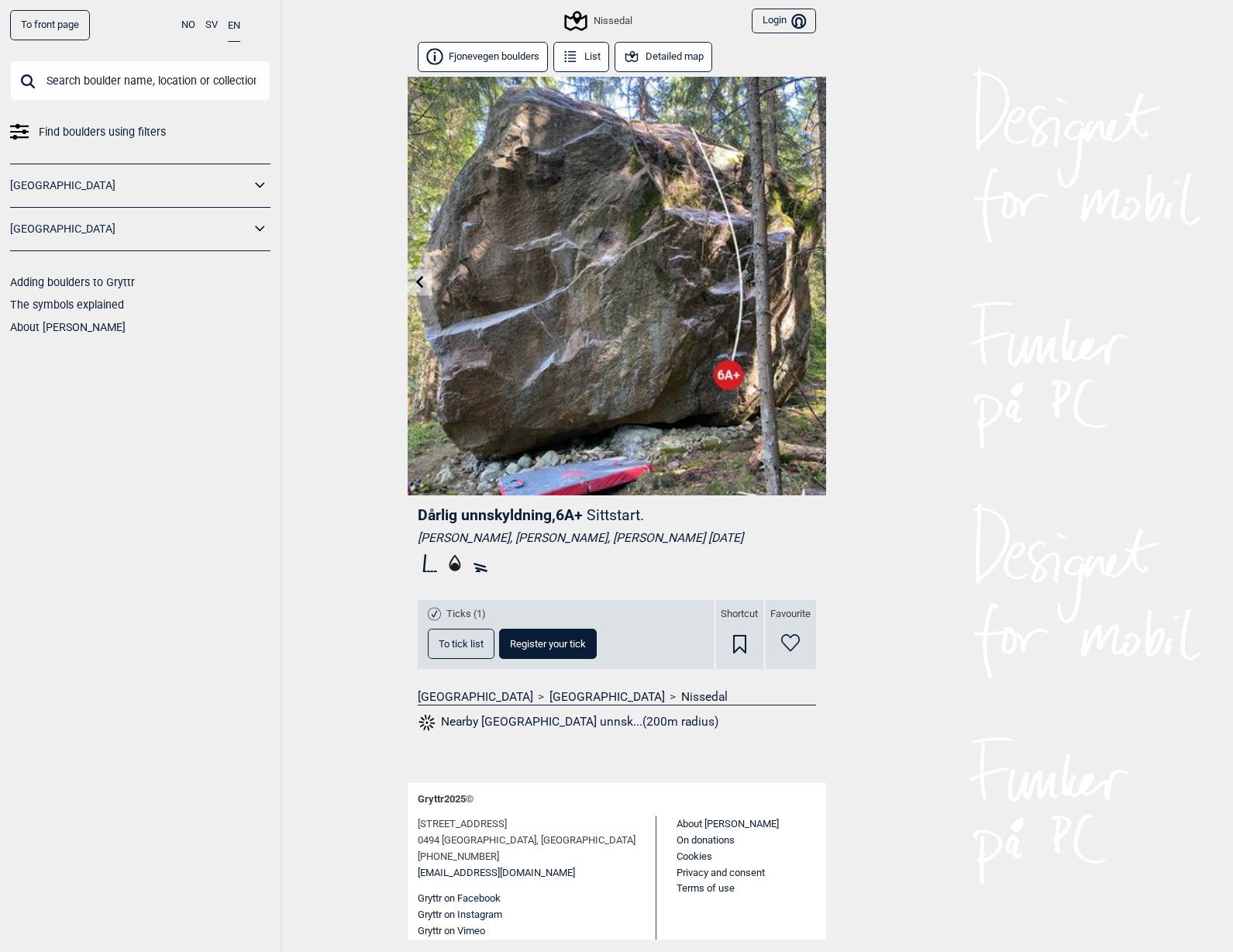
scroll to position [9, 0]
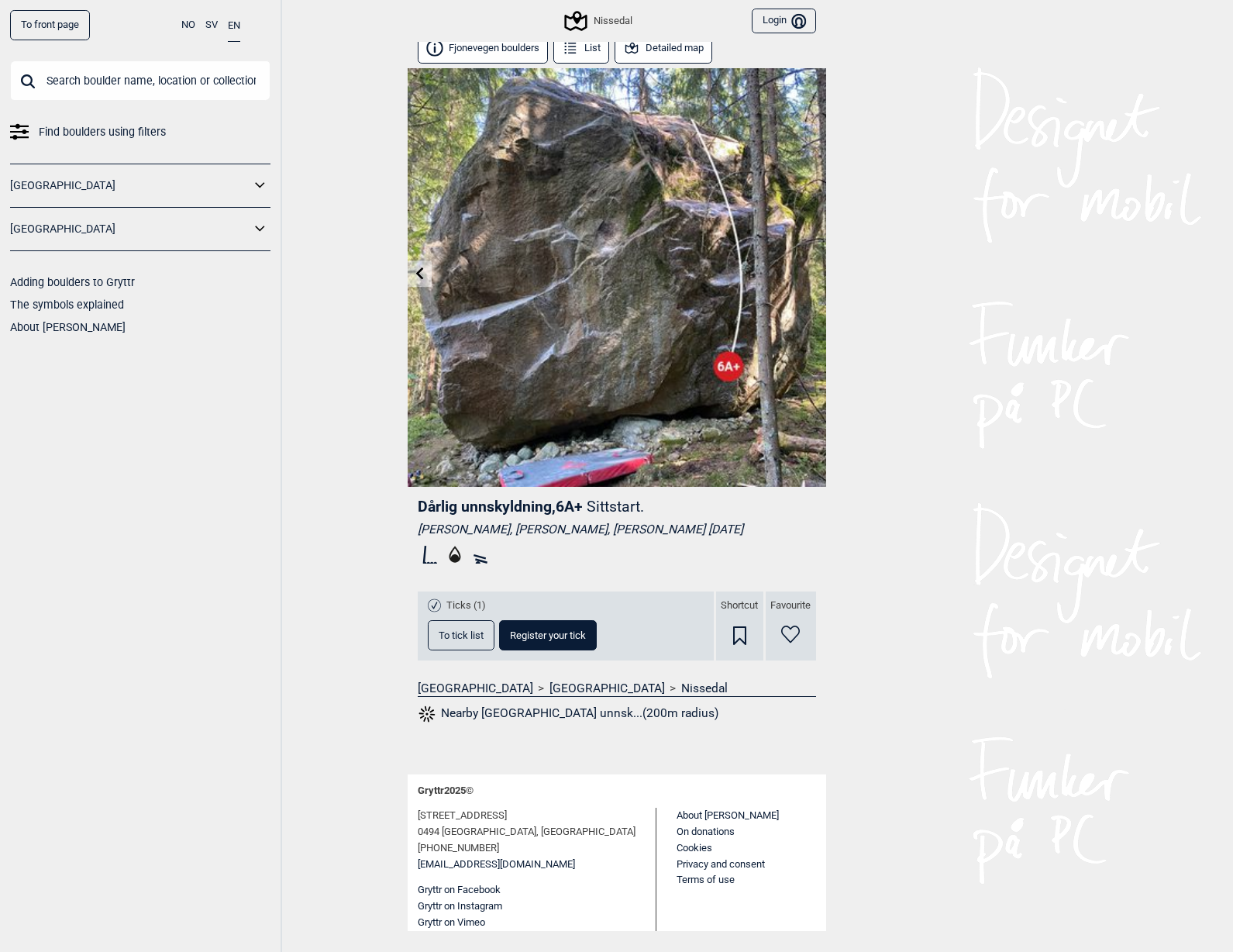
click at [621, 18] on div "Nissedal" at bounding box center [599, 20] width 65 height 18
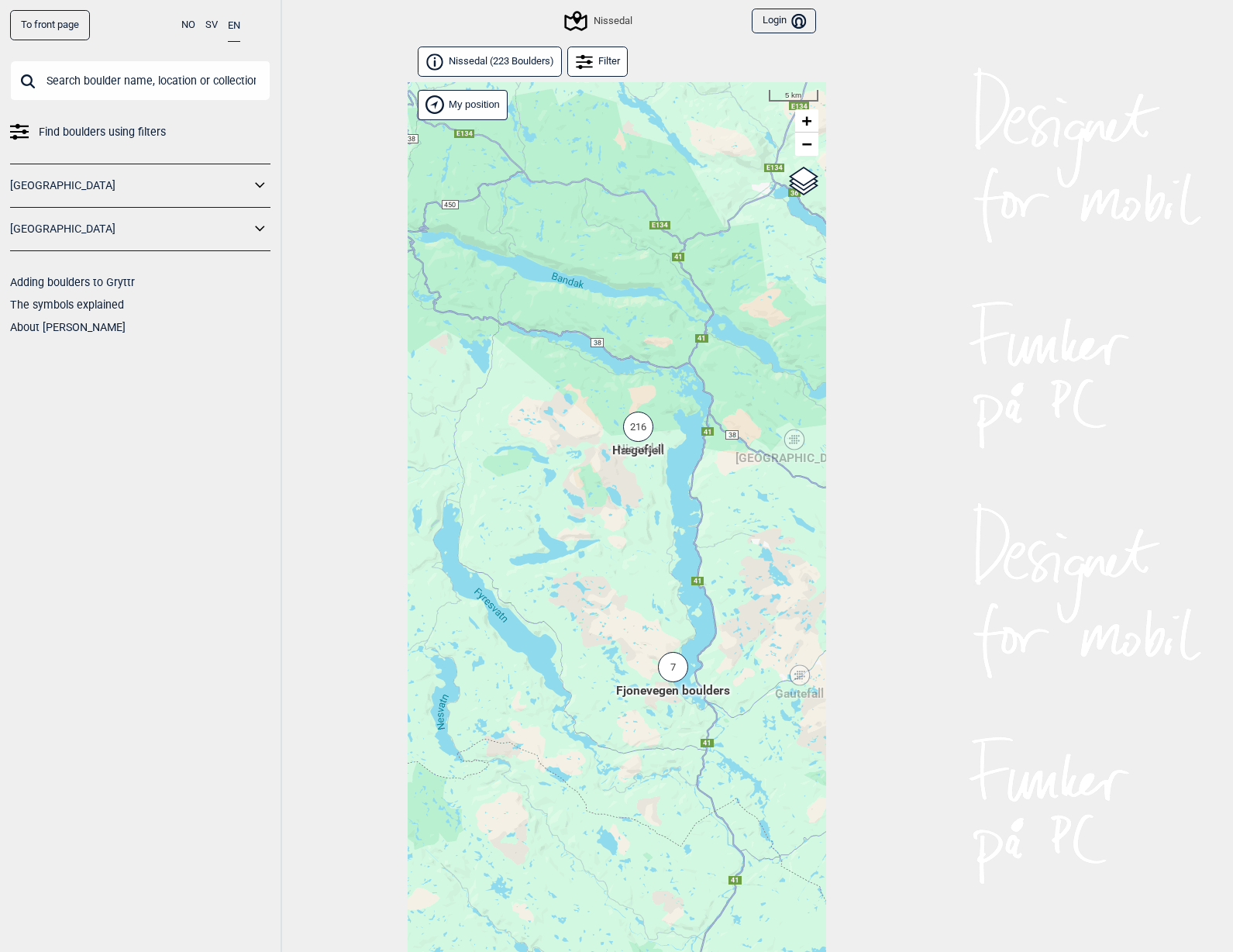
scroll to position [39, 0]
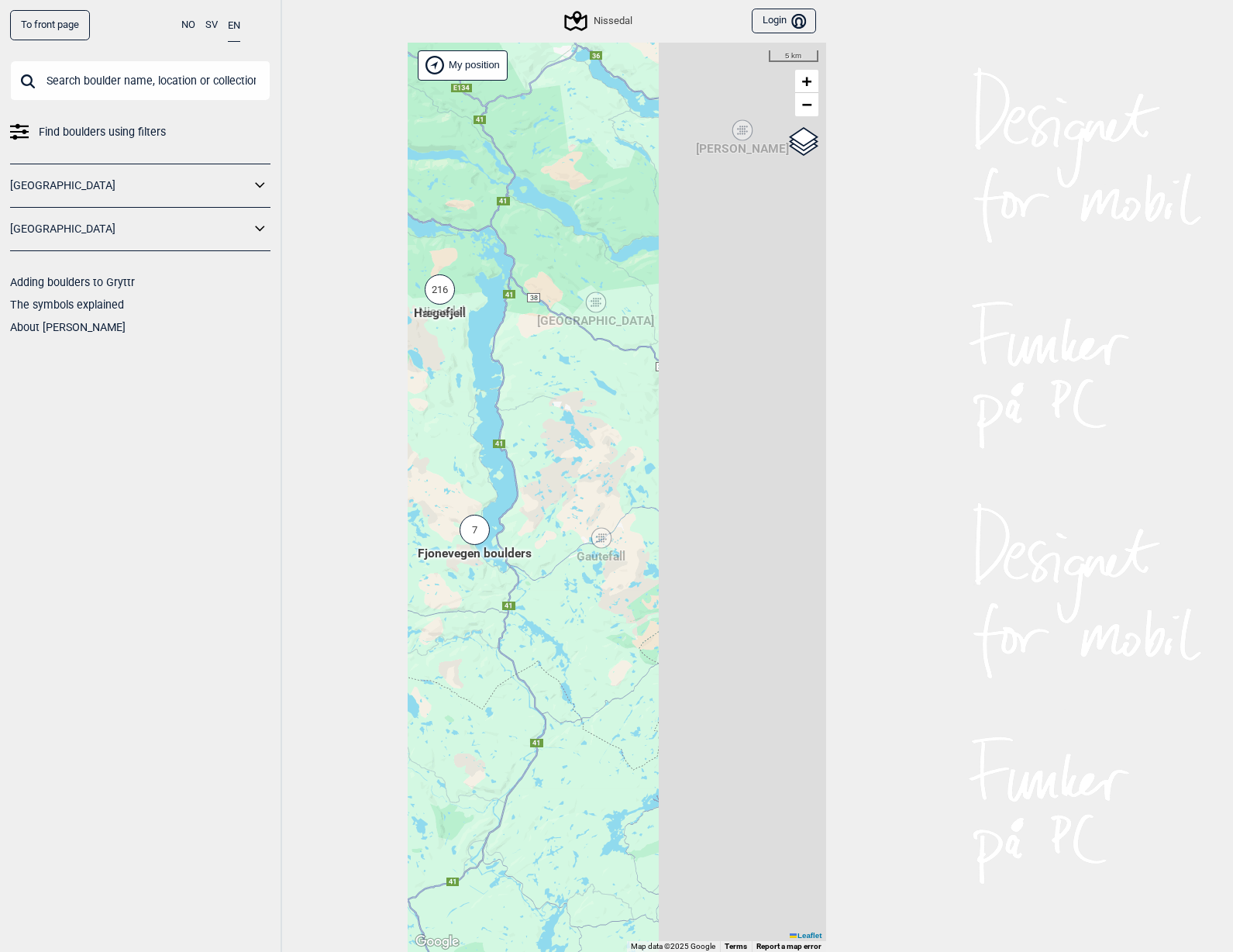
drag, startPoint x: 745, startPoint y: 602, endPoint x: 507, endPoint y: 489, distance: 263.5
click at [507, 489] on div "Hallingdal Stange [GEOGRAPHIC_DATA] syd [GEOGRAPHIC_DATA] og omegn [GEOGRAPHIC_…" at bounding box center [617, 497] width 419 height 910
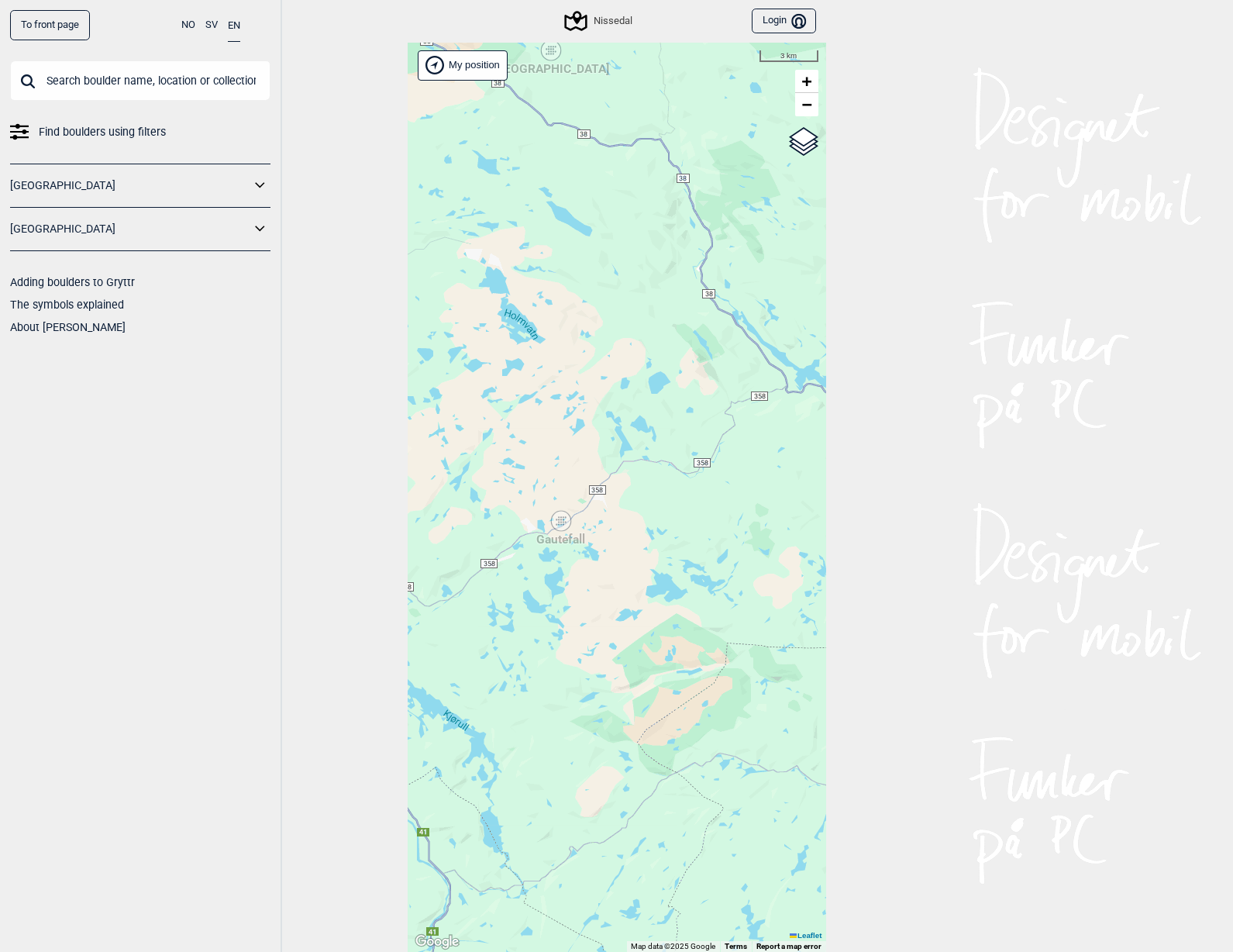
click at [560, 521] on div "Gautefall" at bounding box center [560, 520] width 10 height 10
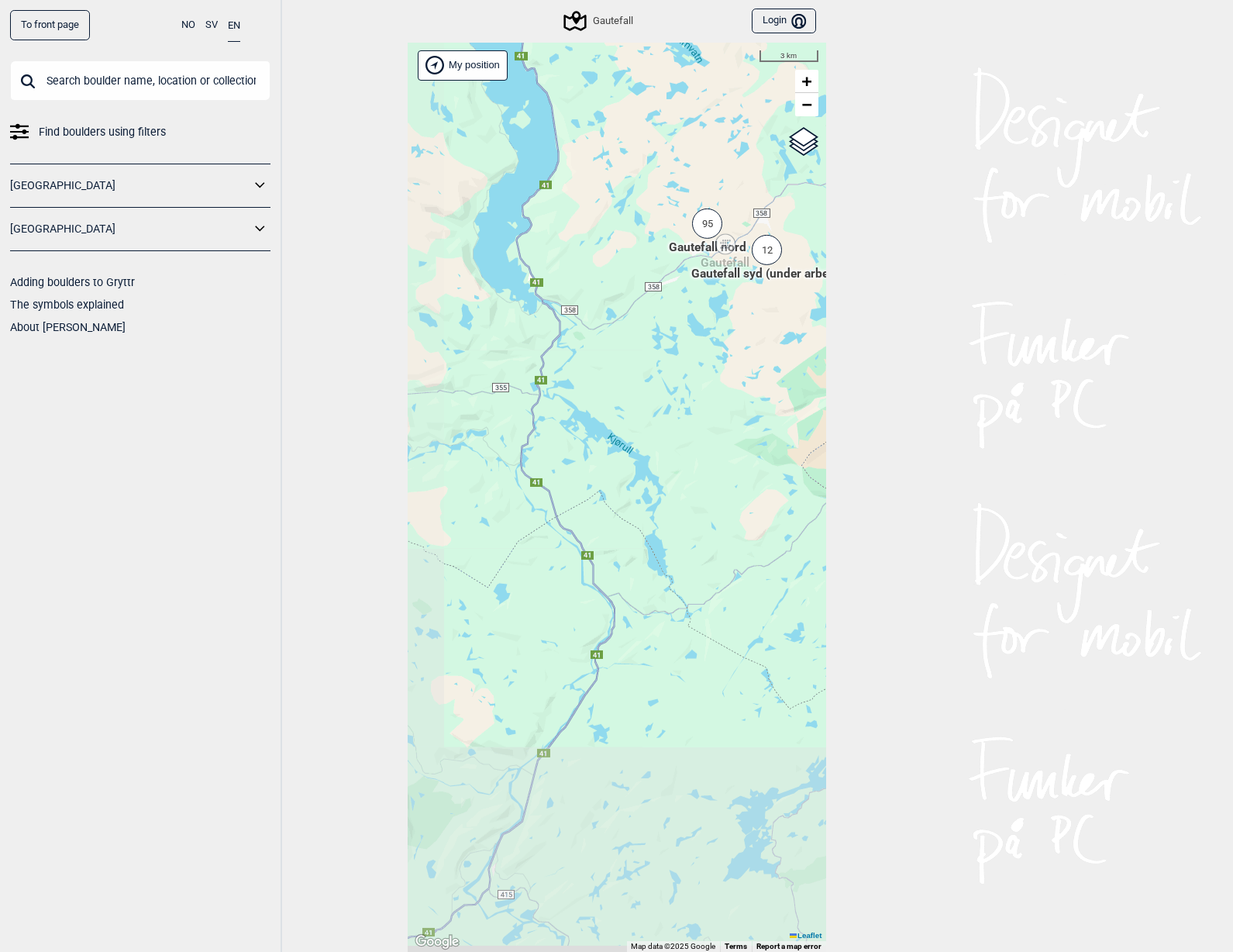
drag, startPoint x: 623, startPoint y: 576, endPoint x: 696, endPoint y: 362, distance: 226.1
click at [696, 362] on div "Hallingdal Stange [GEOGRAPHIC_DATA] syd [GEOGRAPHIC_DATA] og omegn [GEOGRAPHIC_…" at bounding box center [617, 497] width 419 height 910
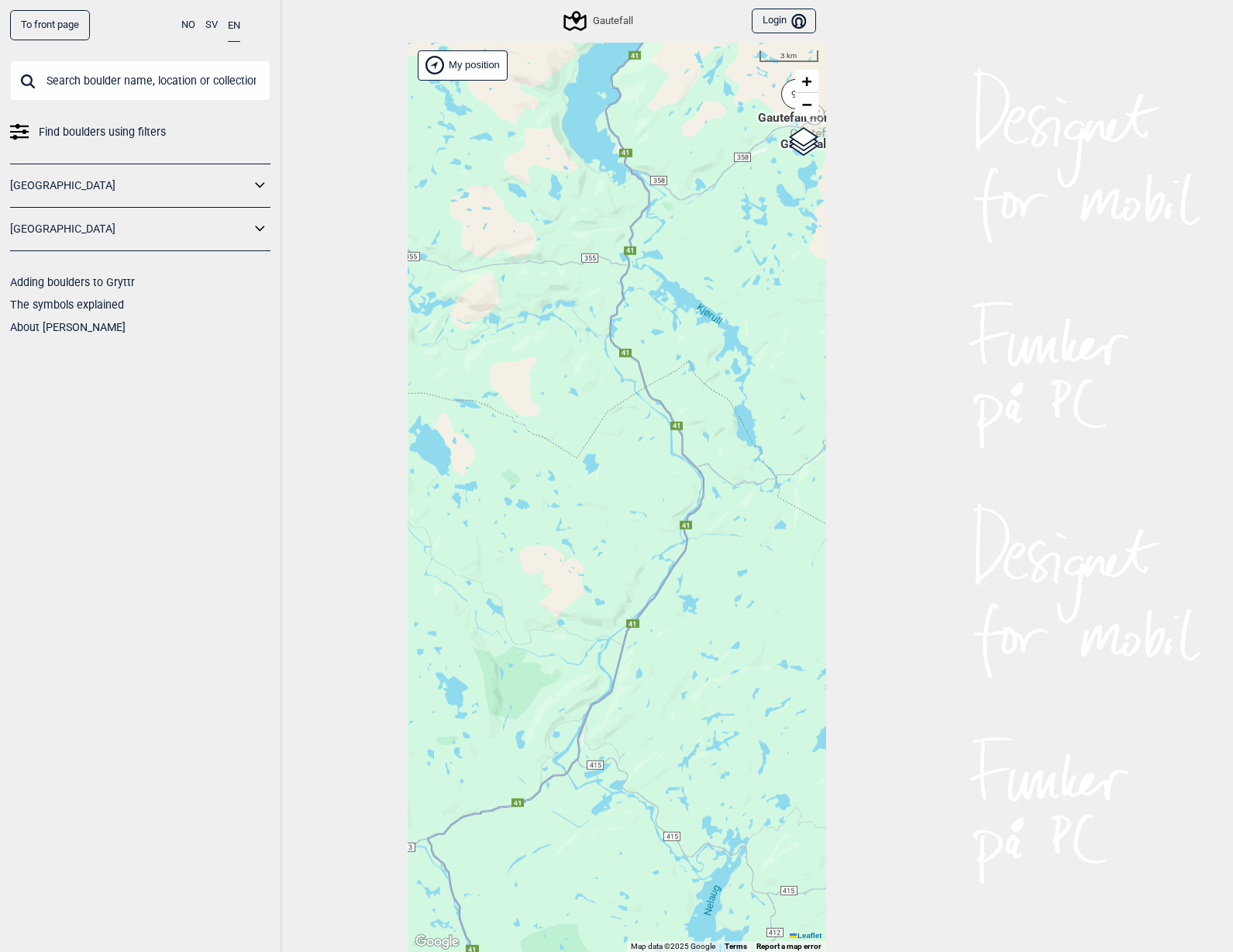
drag, startPoint x: 580, startPoint y: 530, endPoint x: 678, endPoint y: 392, distance: 169.3
click at [678, 392] on div "Hallingdal Stange [GEOGRAPHIC_DATA] syd [GEOGRAPHIC_DATA] og omegn [GEOGRAPHIC_…" at bounding box center [617, 497] width 419 height 910
